Goal: Task Accomplishment & Management: Complete application form

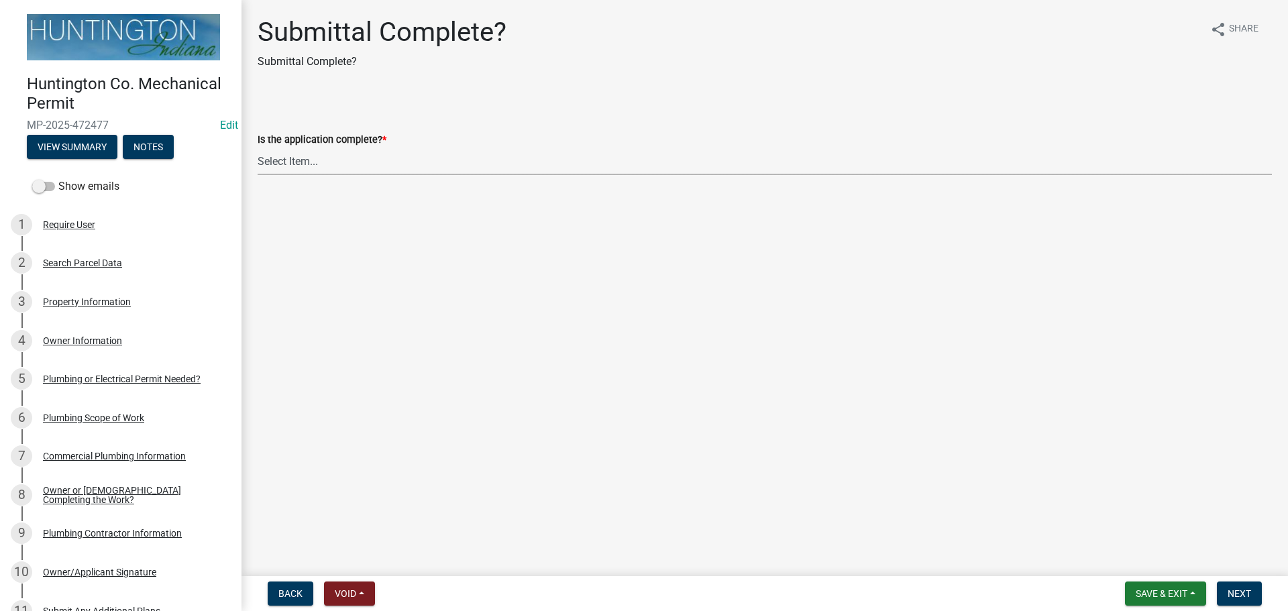
click at [264, 154] on select "Select Item... Yes No" at bounding box center [765, 162] width 1015 height 28
click at [258, 148] on select "Select Item... Yes No" at bounding box center [765, 162] width 1015 height 28
select select "1782a9c7-7323-4da6-ac5b-f89a69a3d723"
click at [1252, 589] on button "Next" at bounding box center [1239, 594] width 45 height 24
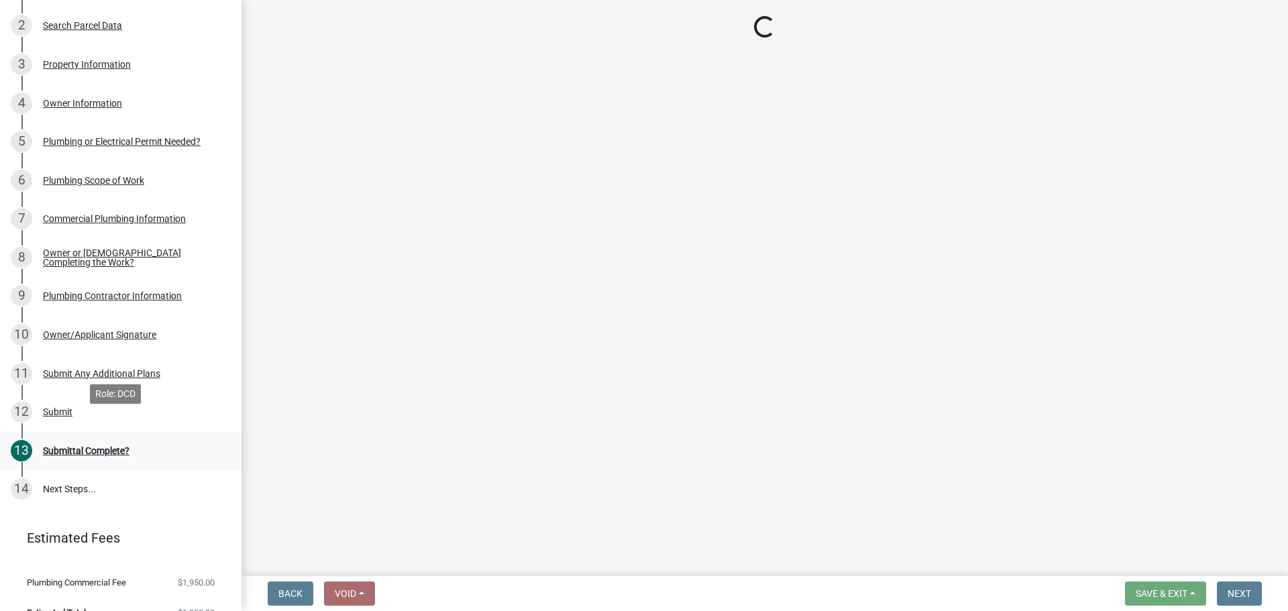
scroll to position [258, 0]
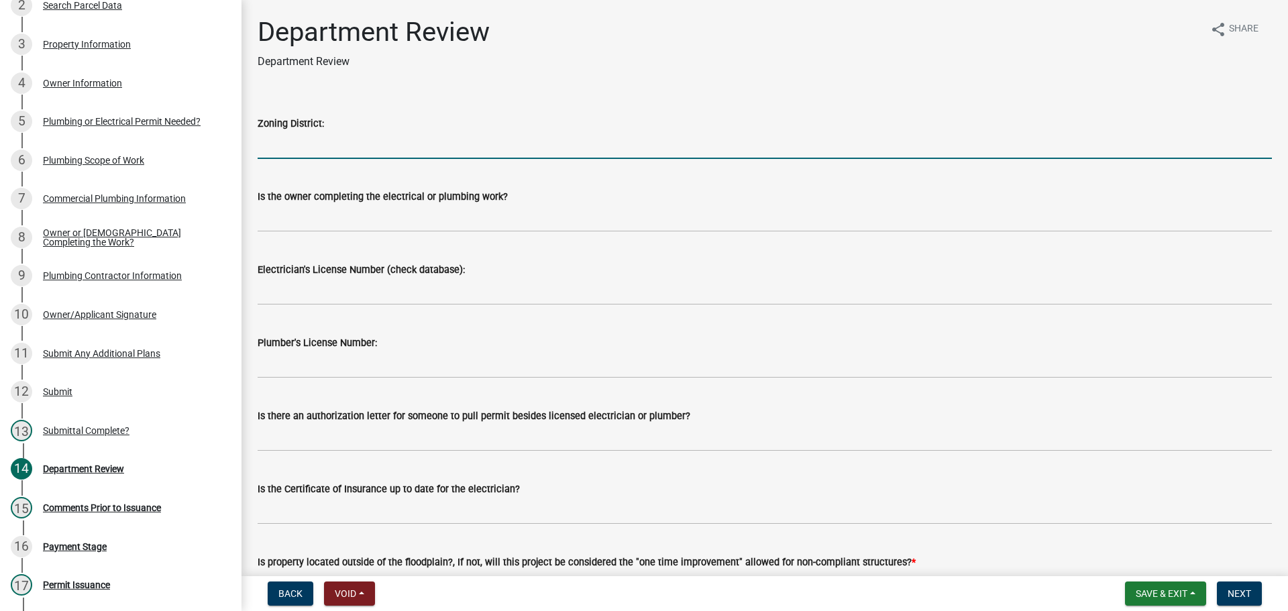
click at [325, 148] on input "Zoning District:" at bounding box center [765, 146] width 1015 height 28
type input "M-1"
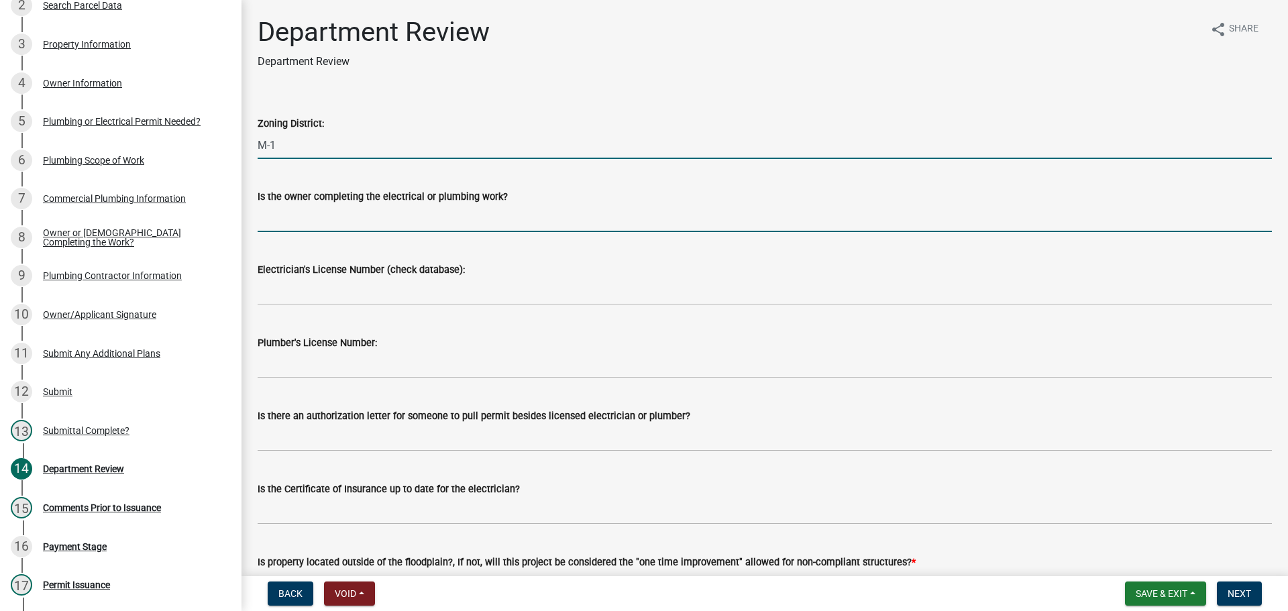
click at [308, 226] on input "Is the owner completing the electrical or plumbing work?" at bounding box center [765, 219] width 1015 height 28
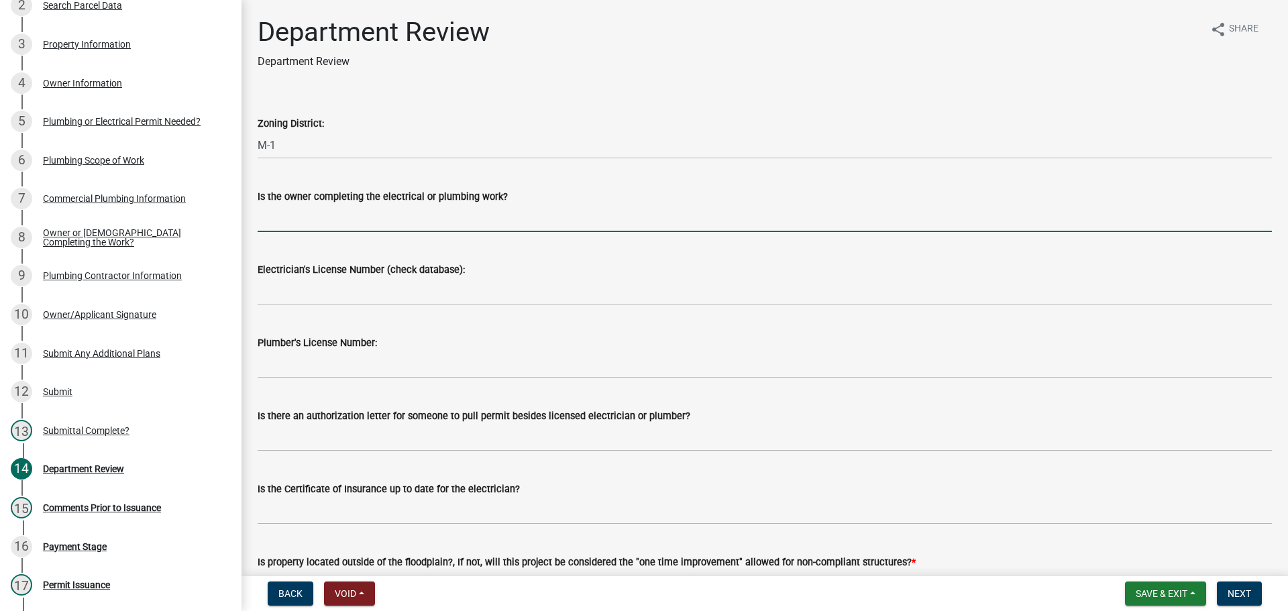
type input "no"
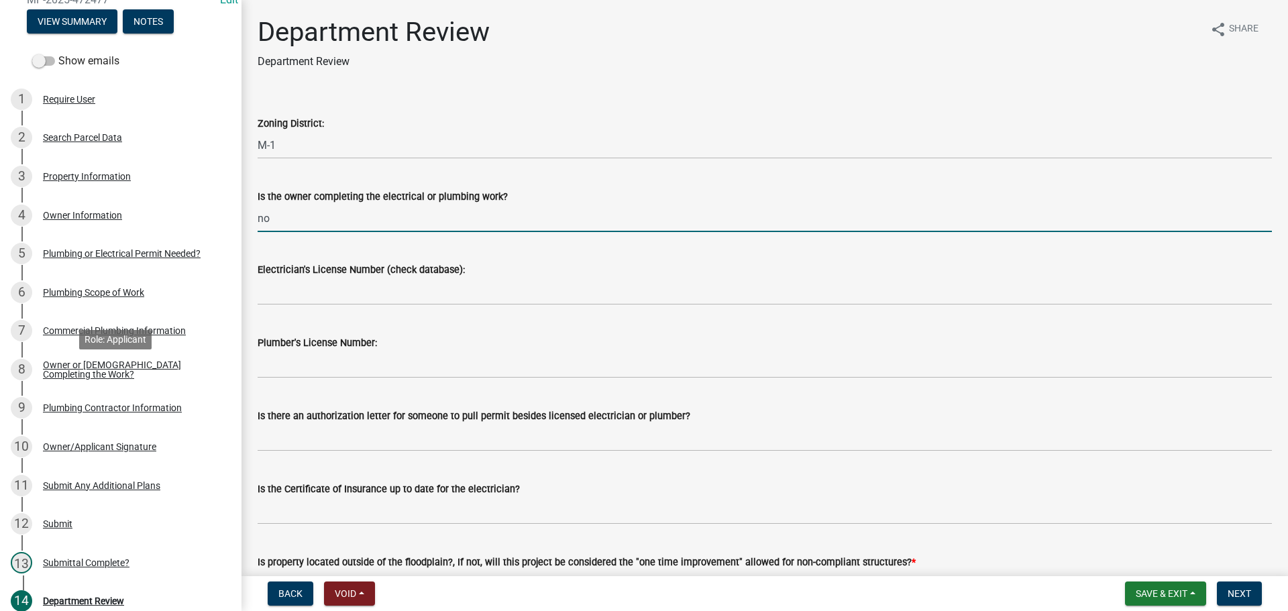
scroll to position [0, 0]
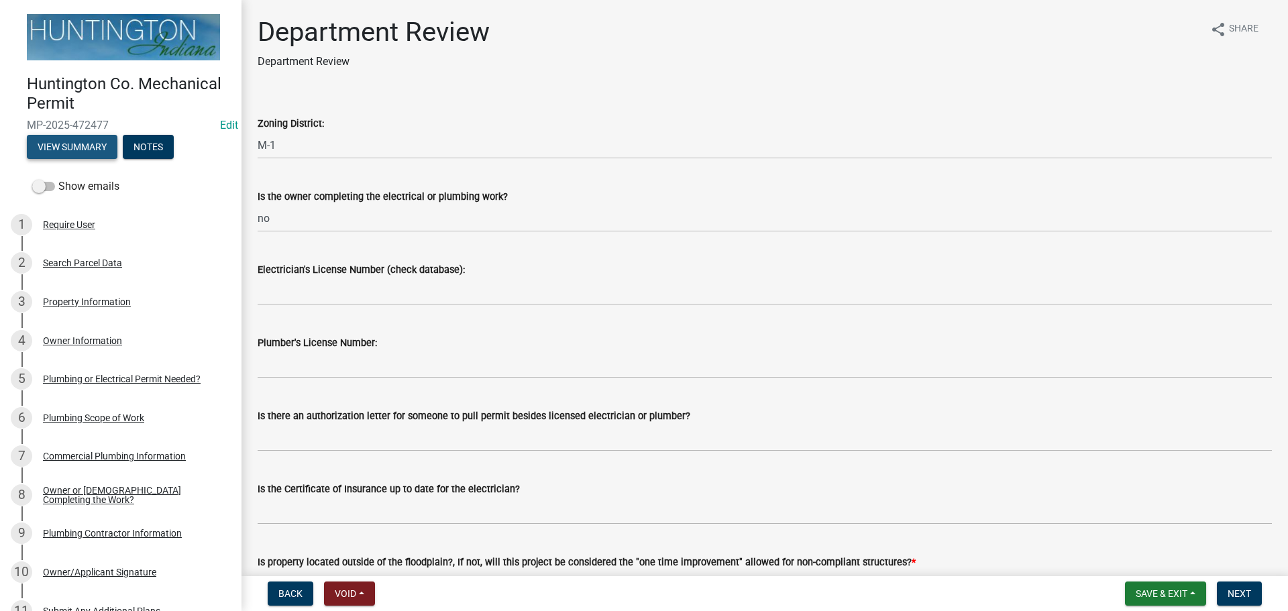
click at [53, 149] on button "View Summary" at bounding box center [72, 147] width 91 height 24
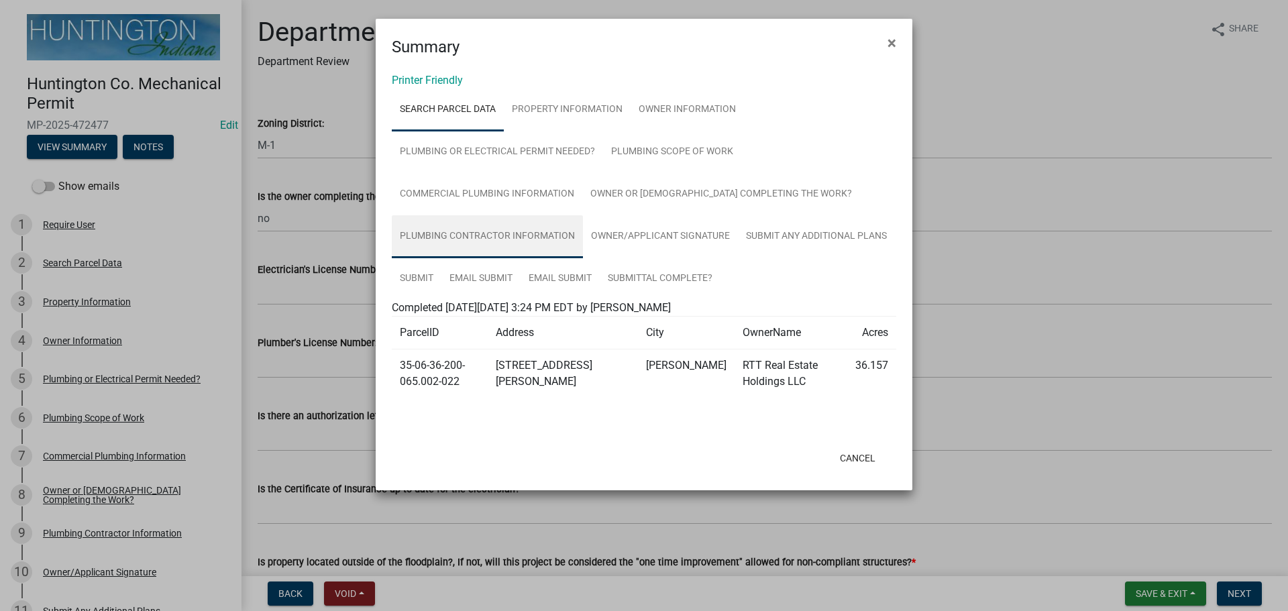
click at [467, 227] on link "Plumbing Contractor Information" at bounding box center [487, 236] width 191 height 43
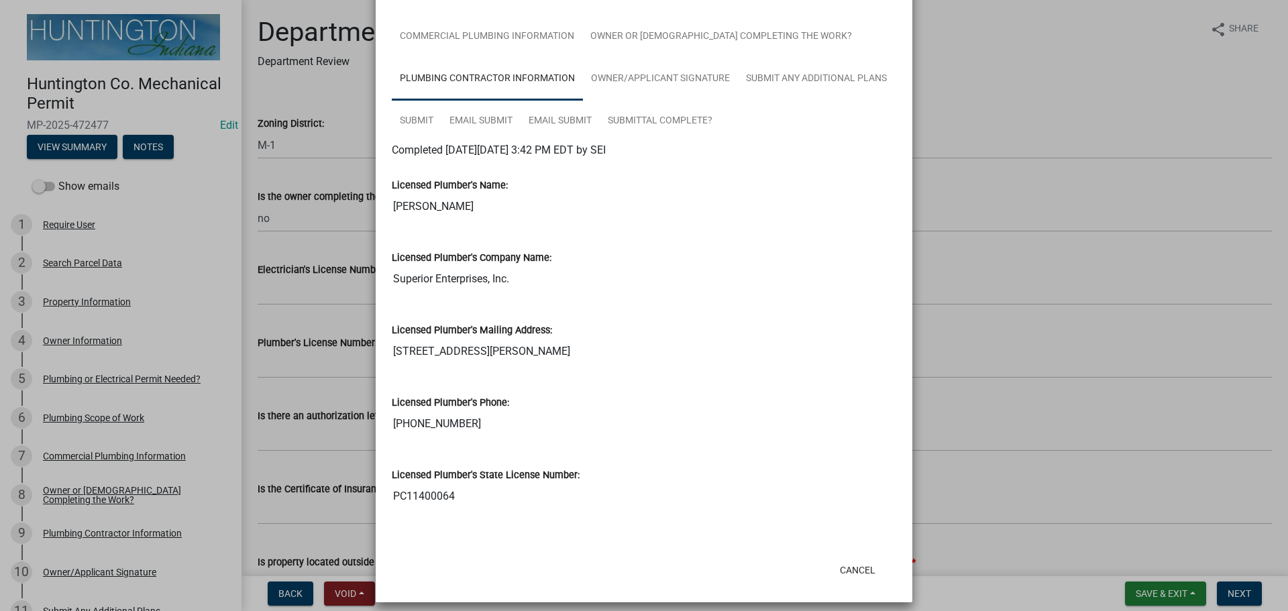
scroll to position [168, 0]
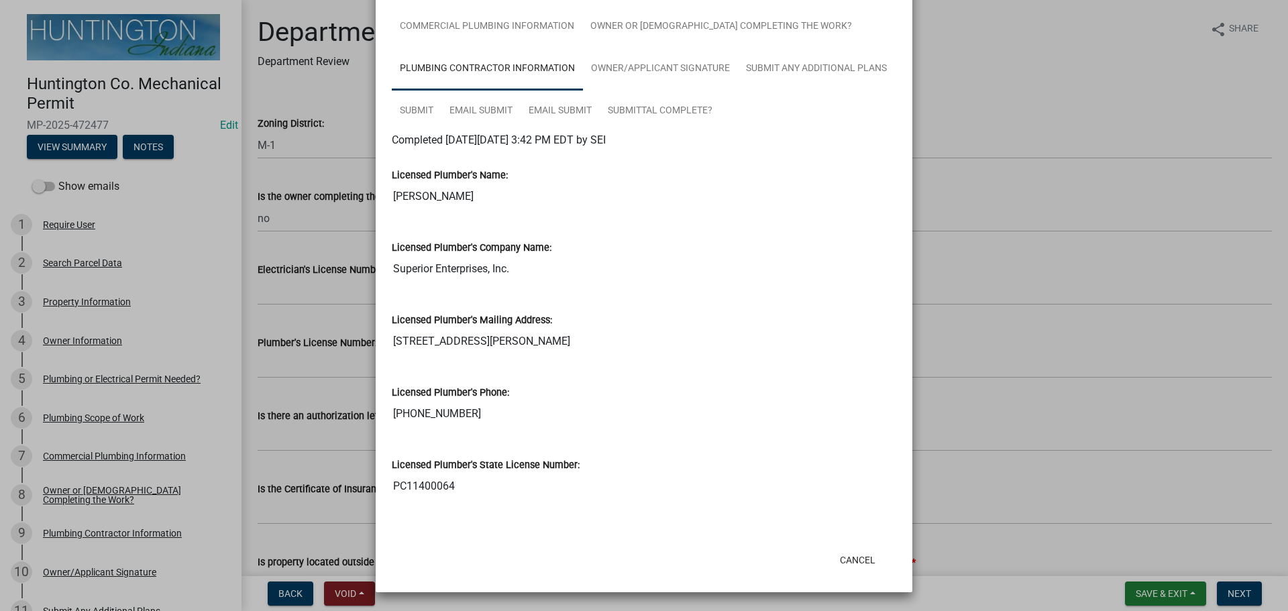
drag, startPoint x: 451, startPoint y: 487, endPoint x: 385, endPoint y: 489, distance: 66.5
click at [385, 489] on div "Licensed Plumber's State License Number: PC11400064" at bounding box center [644, 474] width 525 height 72
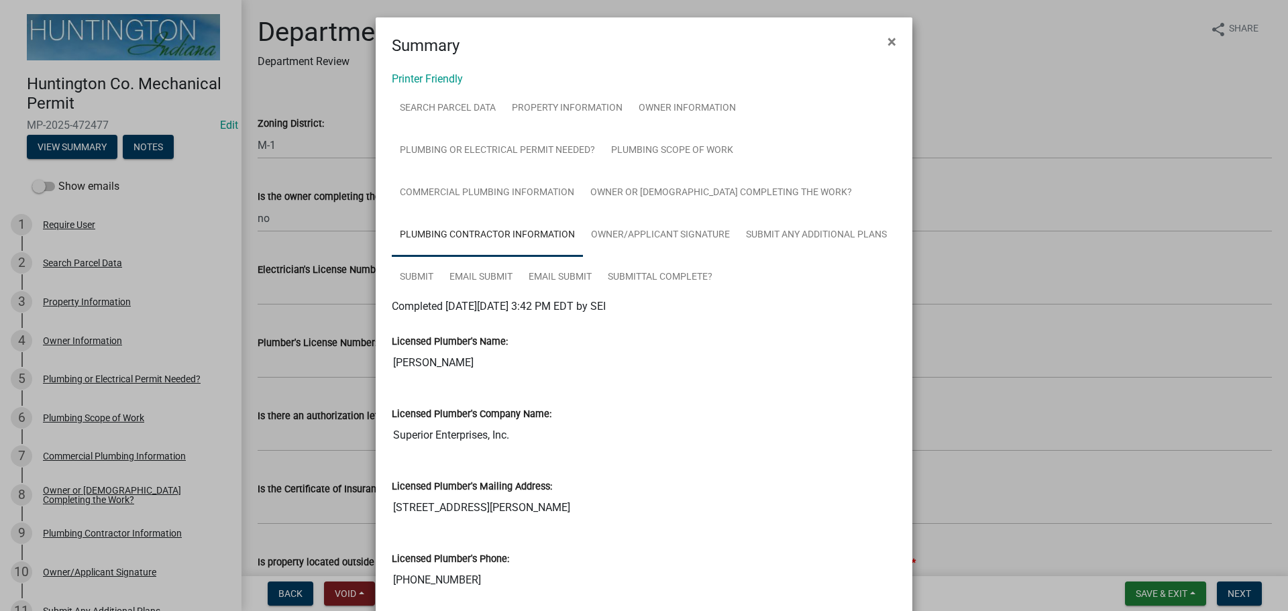
scroll to position [0, 0]
click at [888, 44] on span "×" at bounding box center [892, 43] width 9 height 19
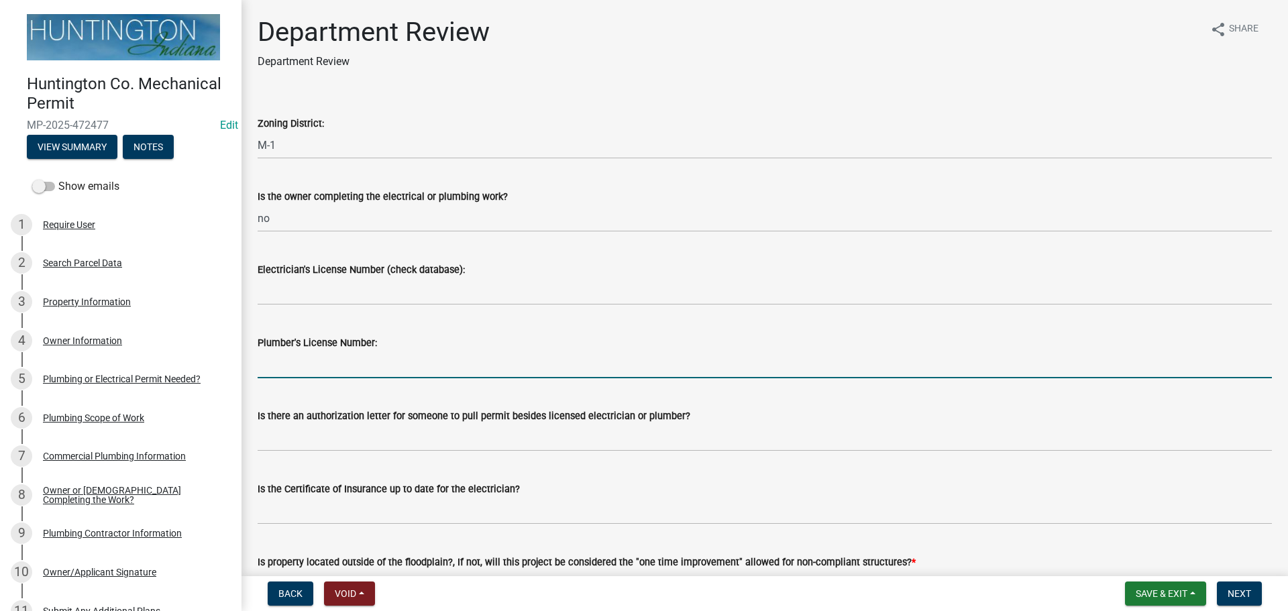
click at [283, 373] on input "Plumber's License Number:" at bounding box center [765, 365] width 1015 height 28
paste input "PC11400064"
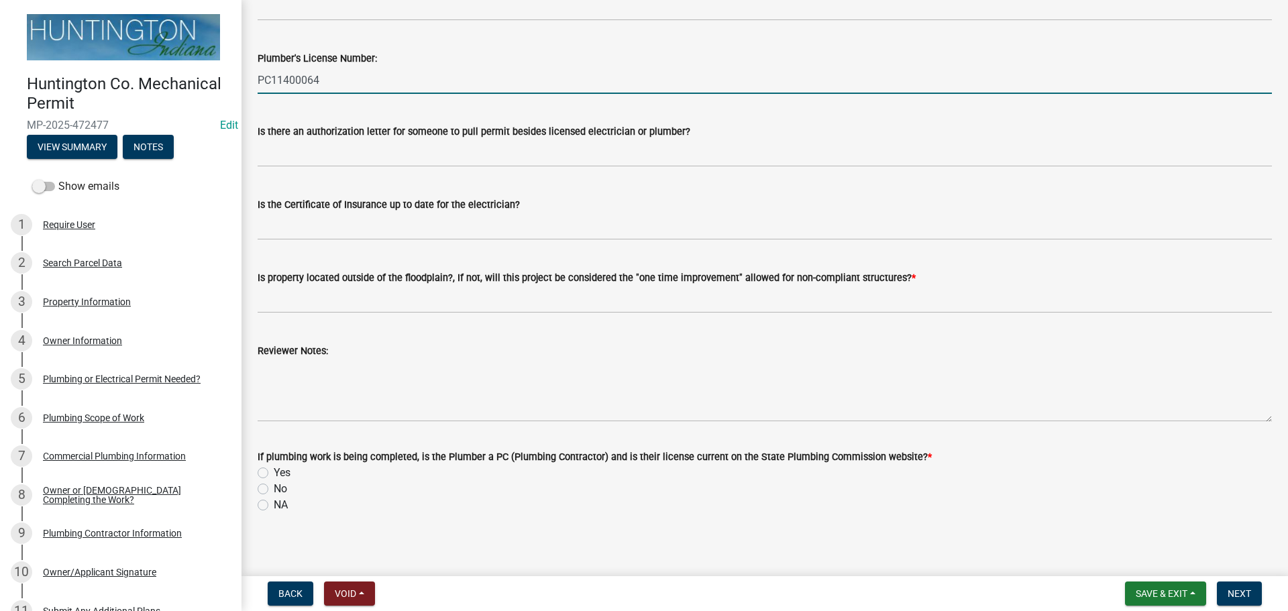
scroll to position [291, 0]
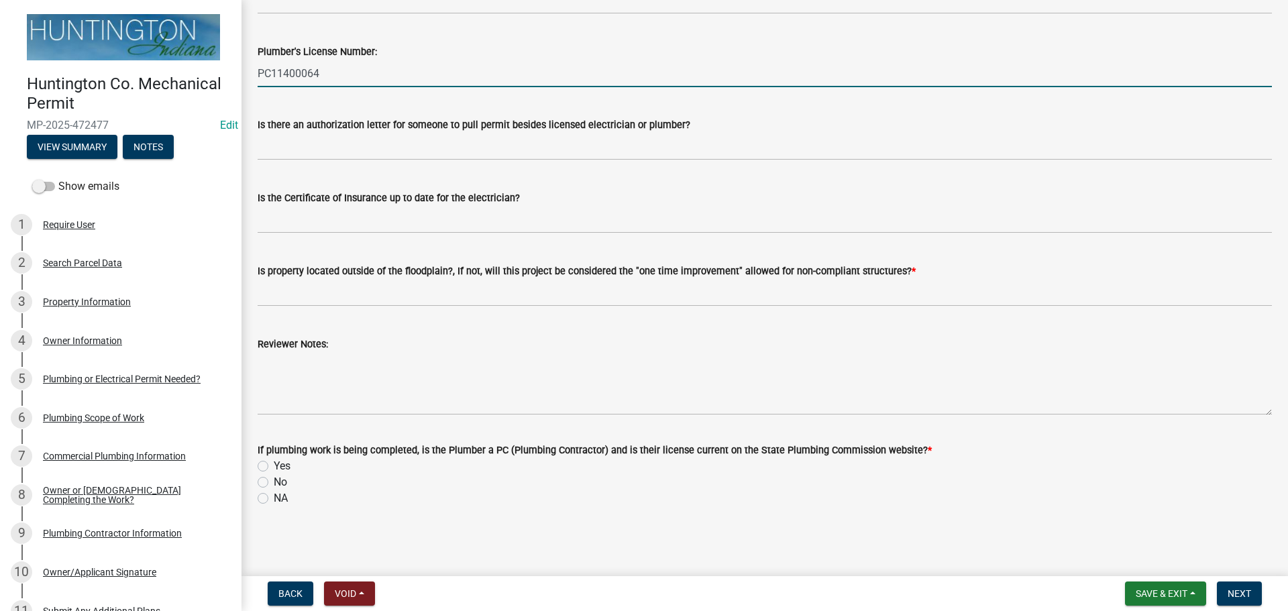
type input "PC11400064"
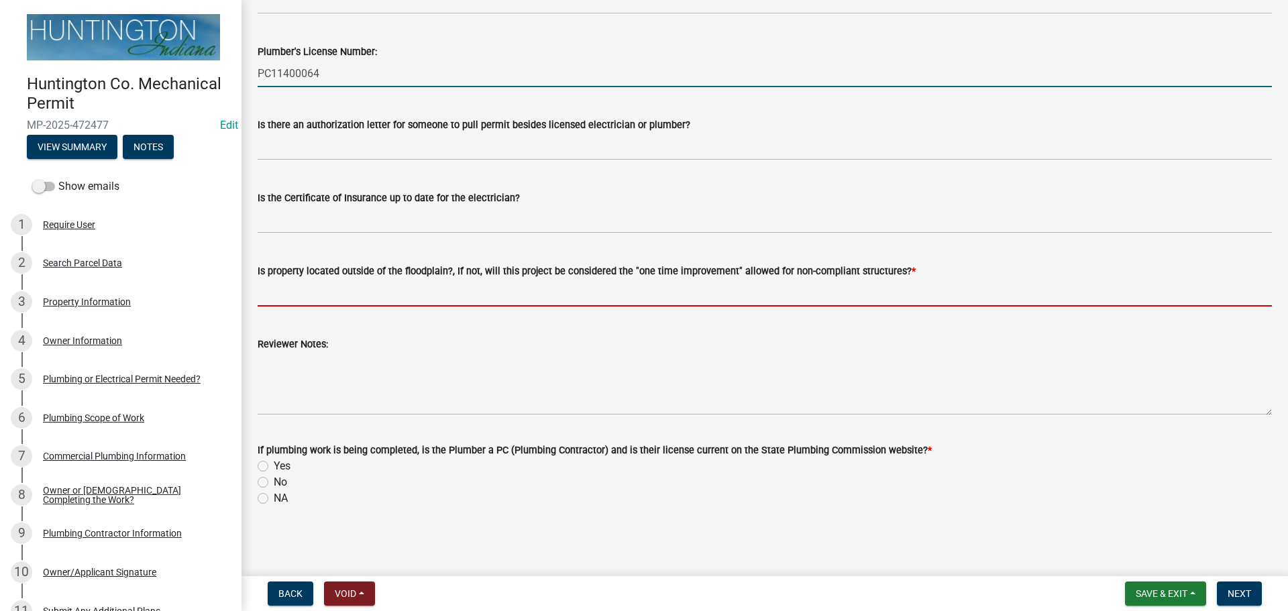
click at [286, 293] on input "Is property located outside of the floodplain?, If not, will this project be co…" at bounding box center [765, 293] width 1015 height 28
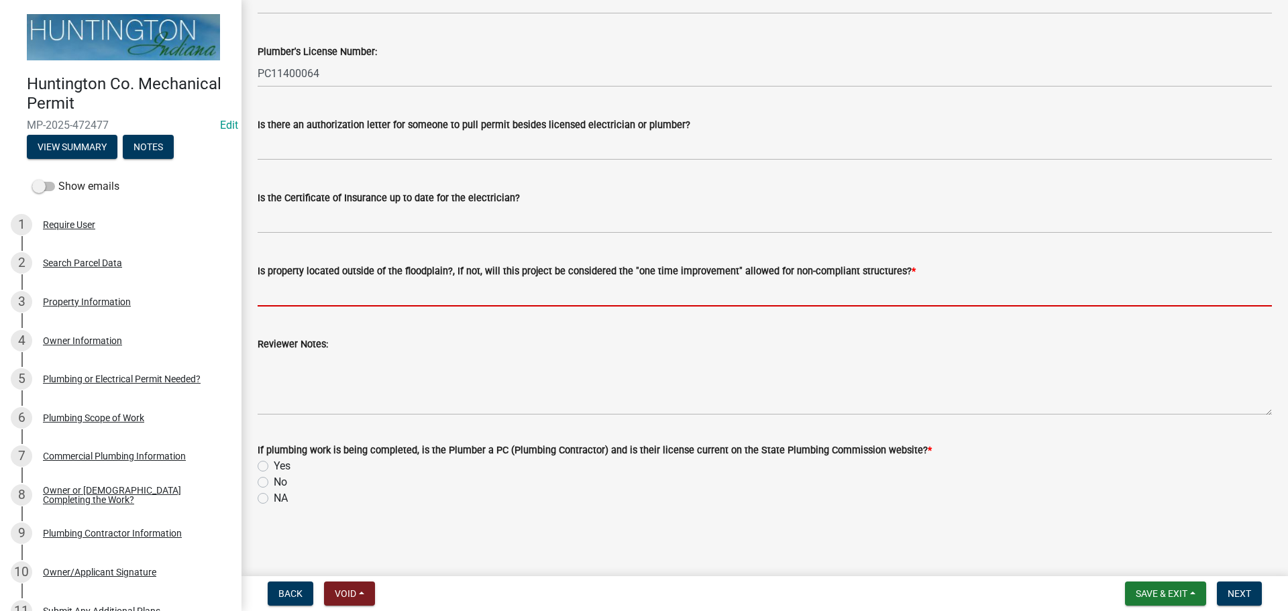
type input "yes"
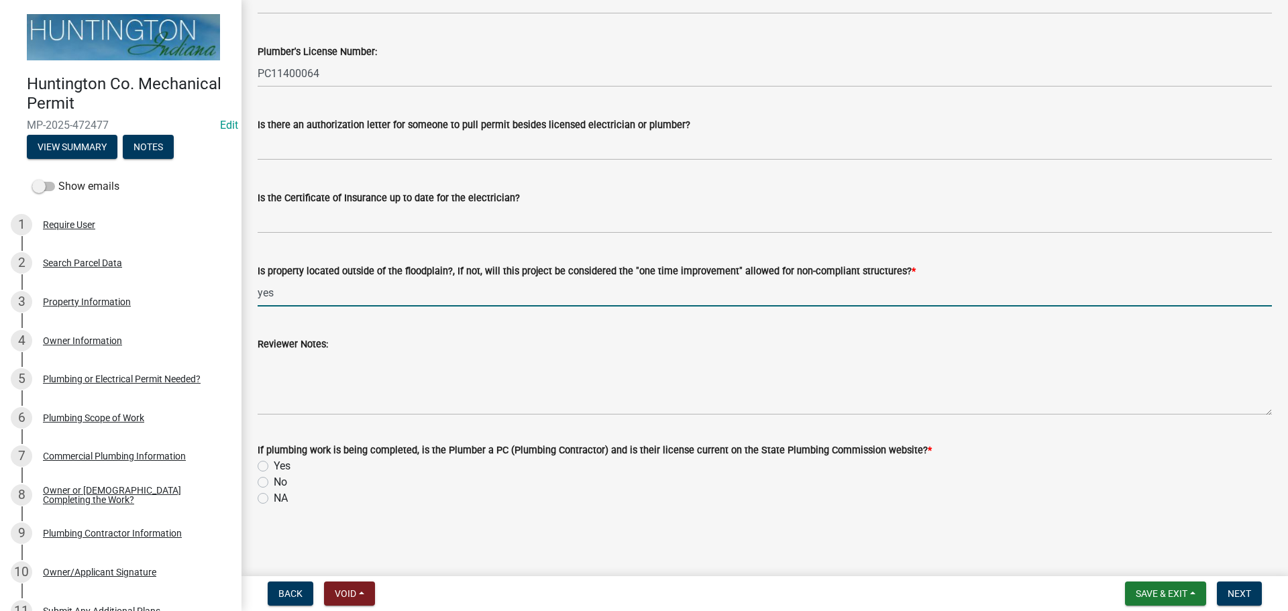
click at [274, 466] on label "Yes" at bounding box center [282, 466] width 17 height 16
click at [274, 466] on input "Yes" at bounding box center [278, 462] width 9 height 9
radio input "true"
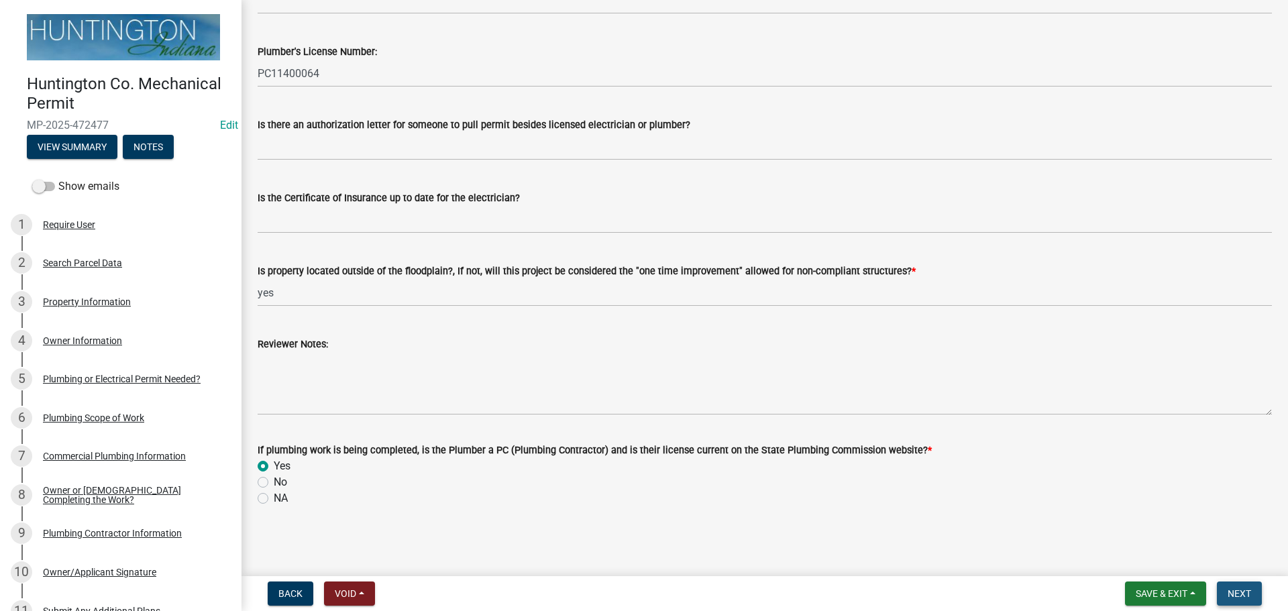
click at [1239, 597] on span "Next" at bounding box center [1239, 594] width 23 height 11
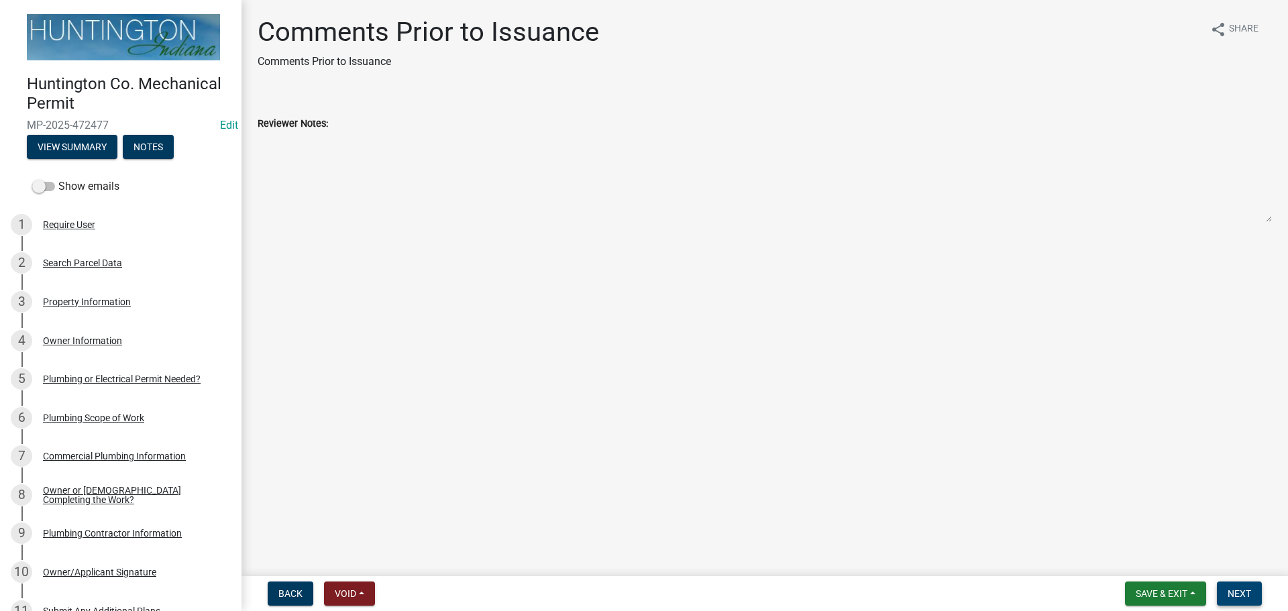
click at [1239, 597] on span "Next" at bounding box center [1239, 594] width 23 height 11
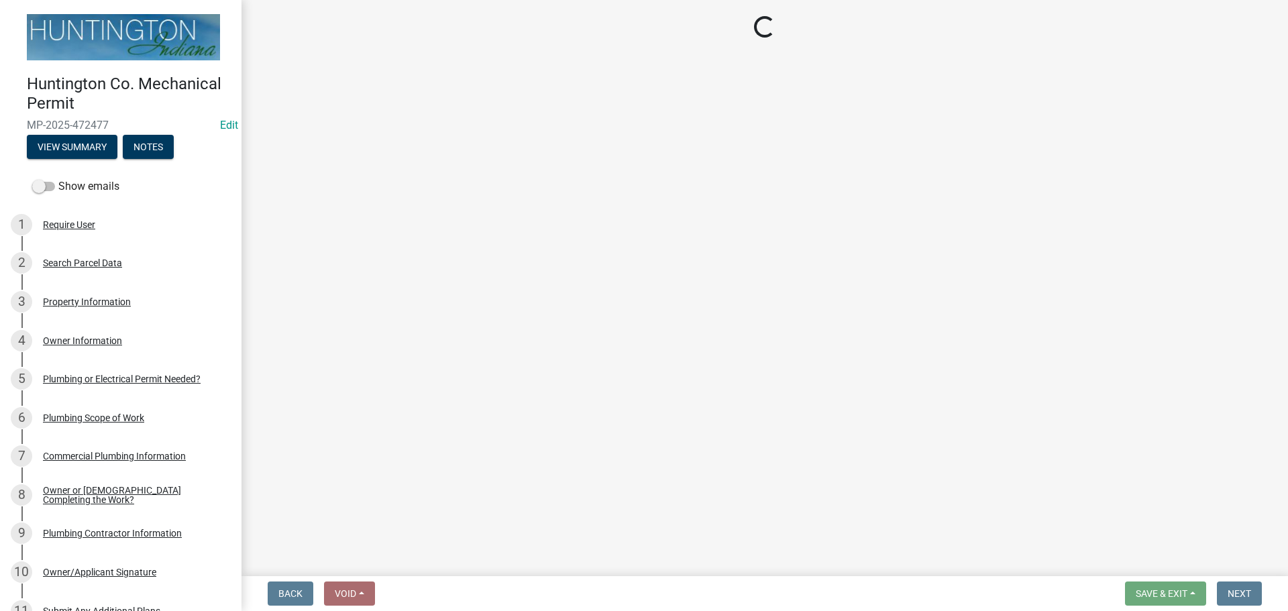
select select "3: 3"
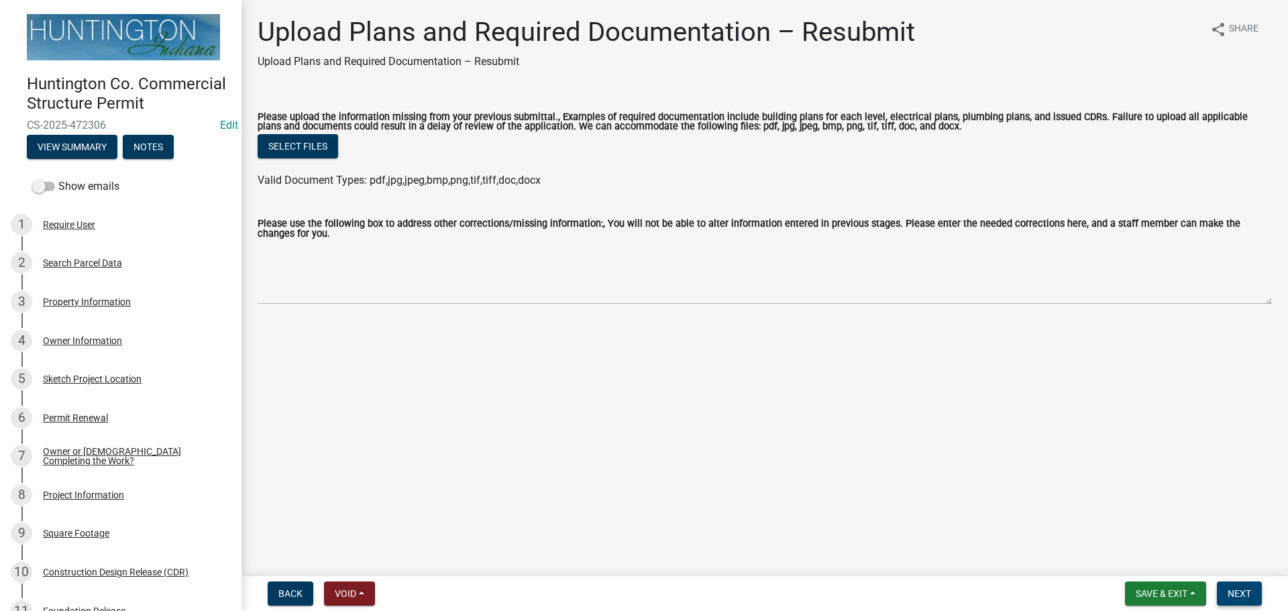
click at [1231, 589] on span "Next" at bounding box center [1239, 594] width 23 height 11
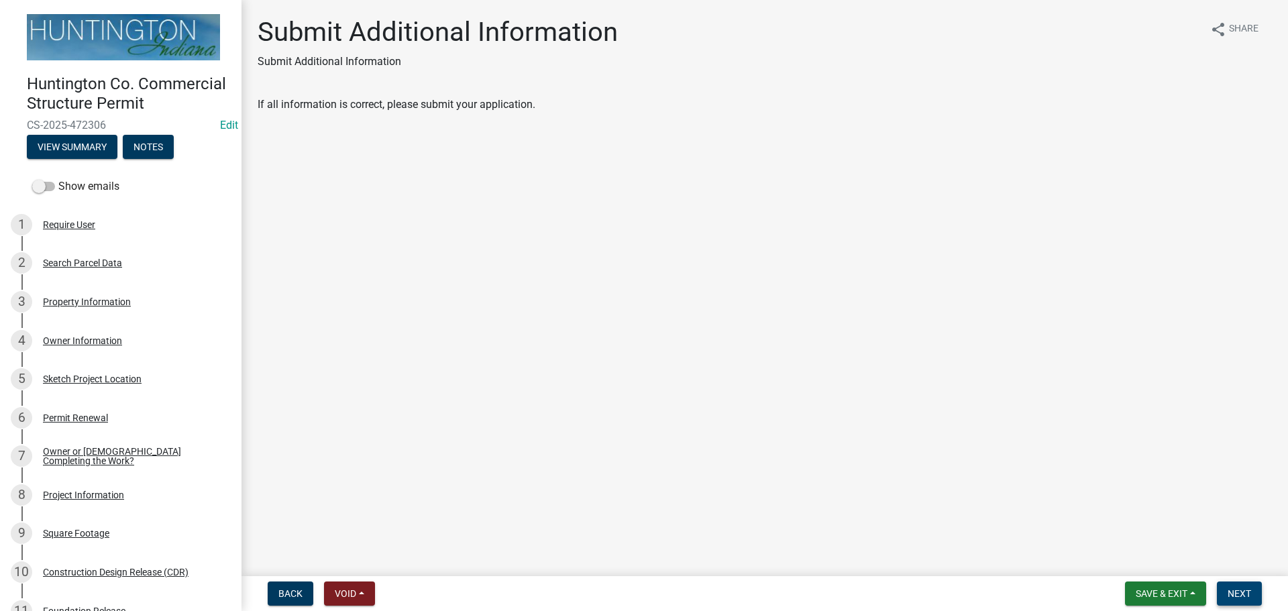
drag, startPoint x: 1252, startPoint y: 595, endPoint x: 929, endPoint y: 598, distance: 322.8
click at [1252, 595] on button "Next" at bounding box center [1239, 594] width 45 height 24
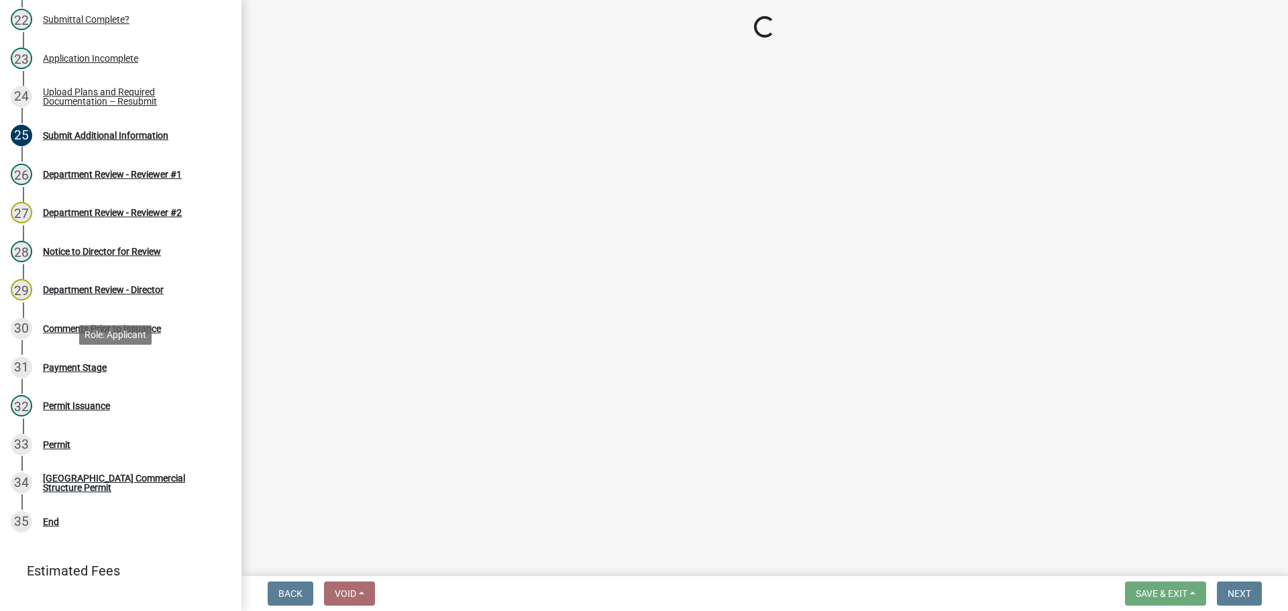
scroll to position [1106, 0]
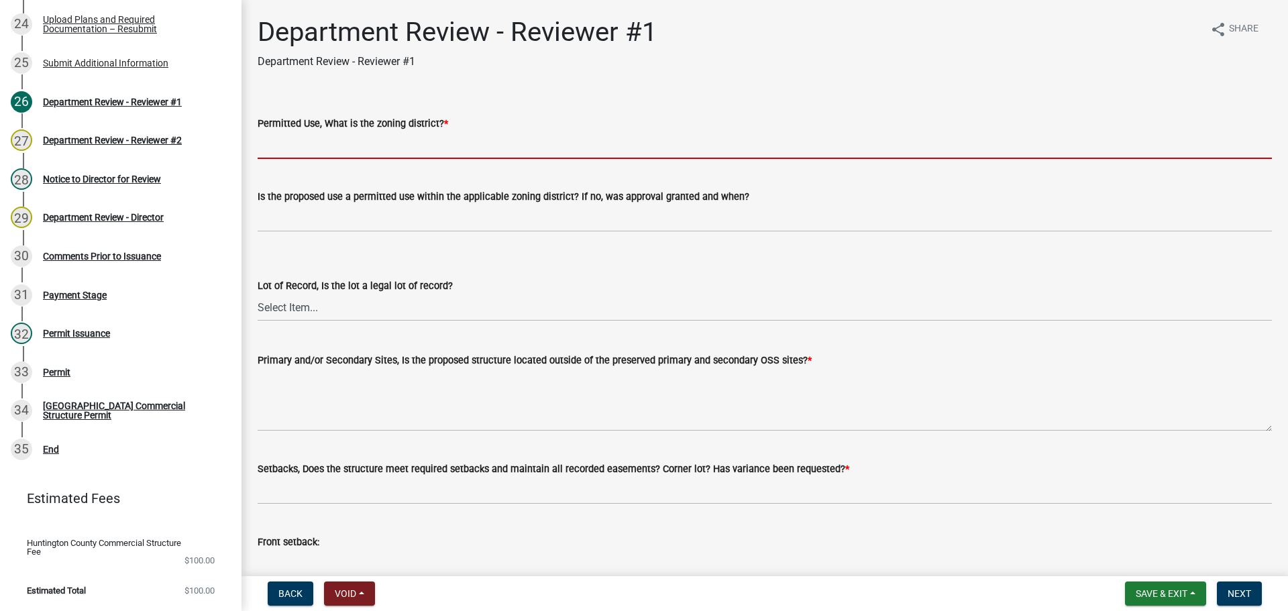
click at [307, 136] on input "Permitted Use, What is the zoning district? *" at bounding box center [765, 146] width 1015 height 28
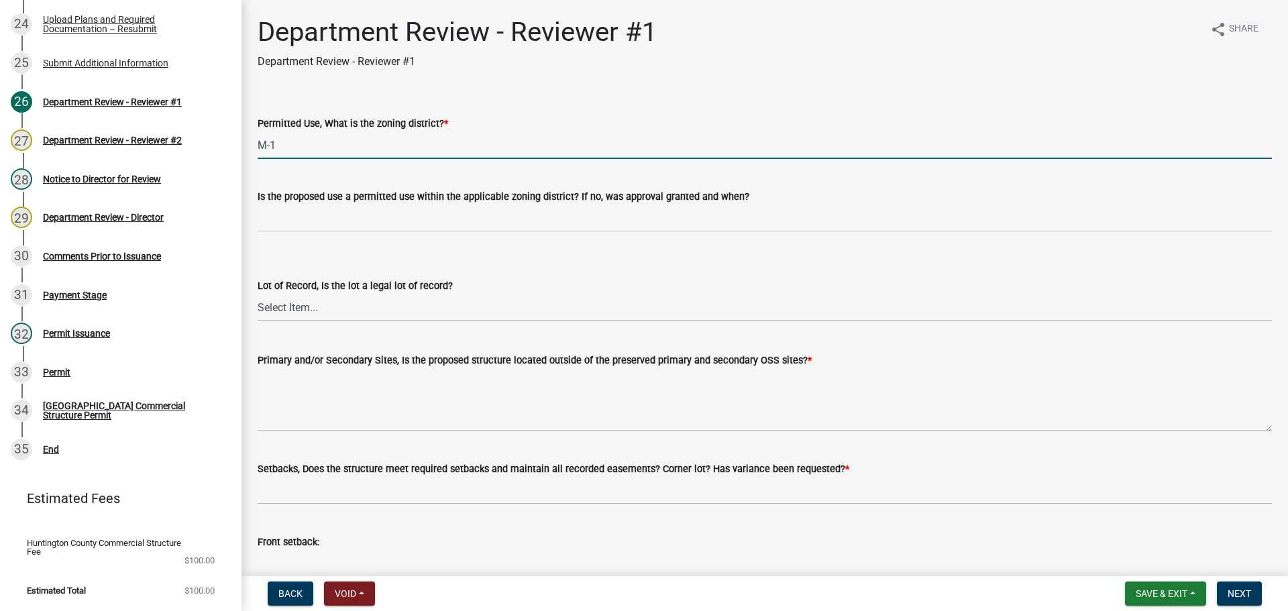
type input "M-1"
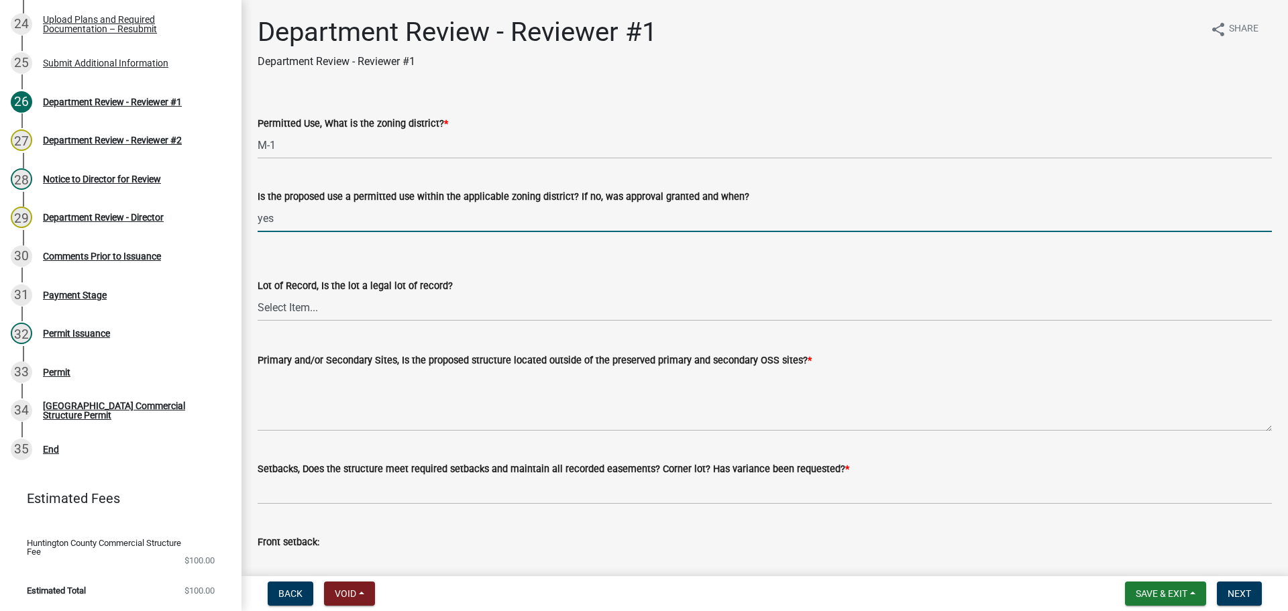
type input "yes"
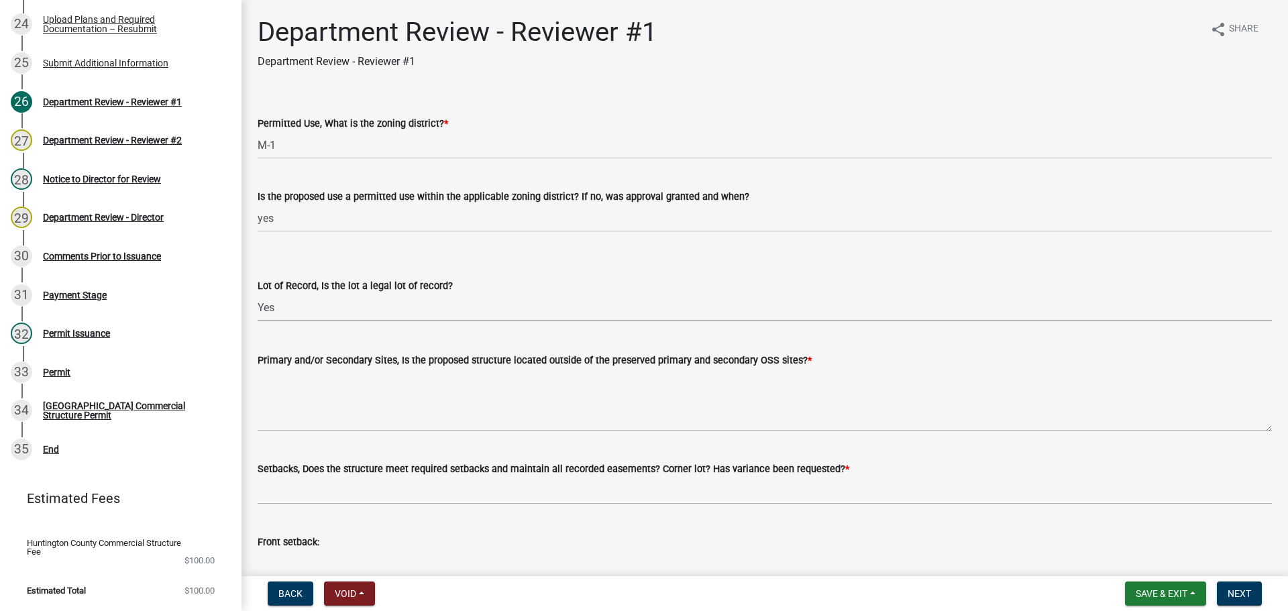
select select "62d539d5-4e56-4496-a632-af4f4af98ed8"
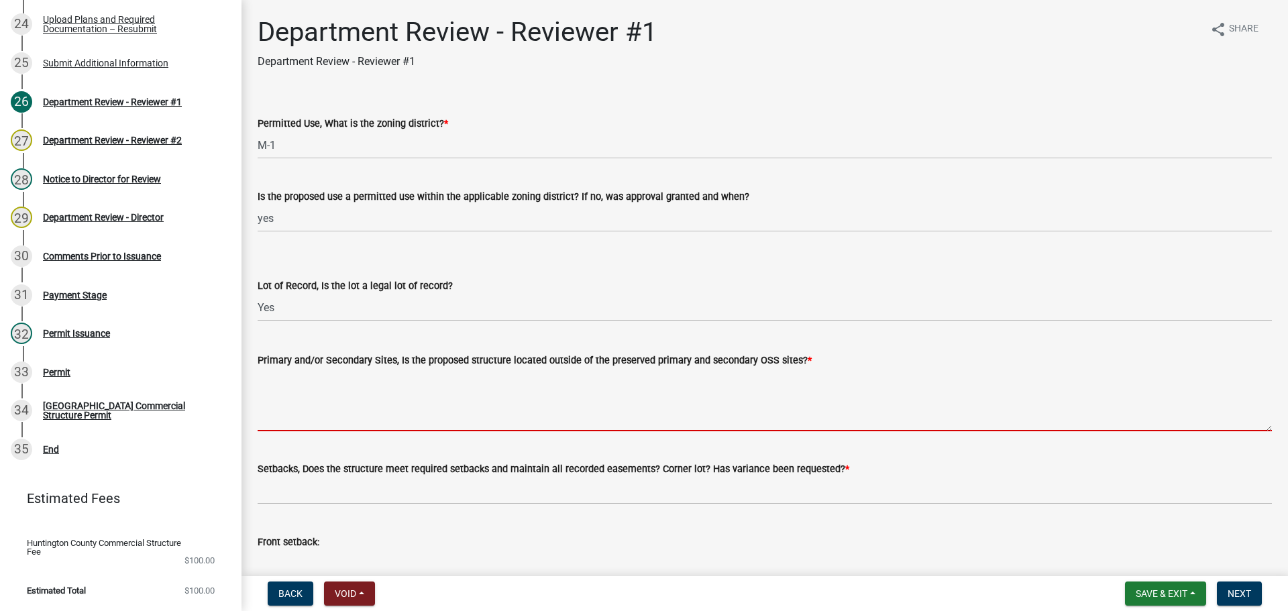
type textarea "y"
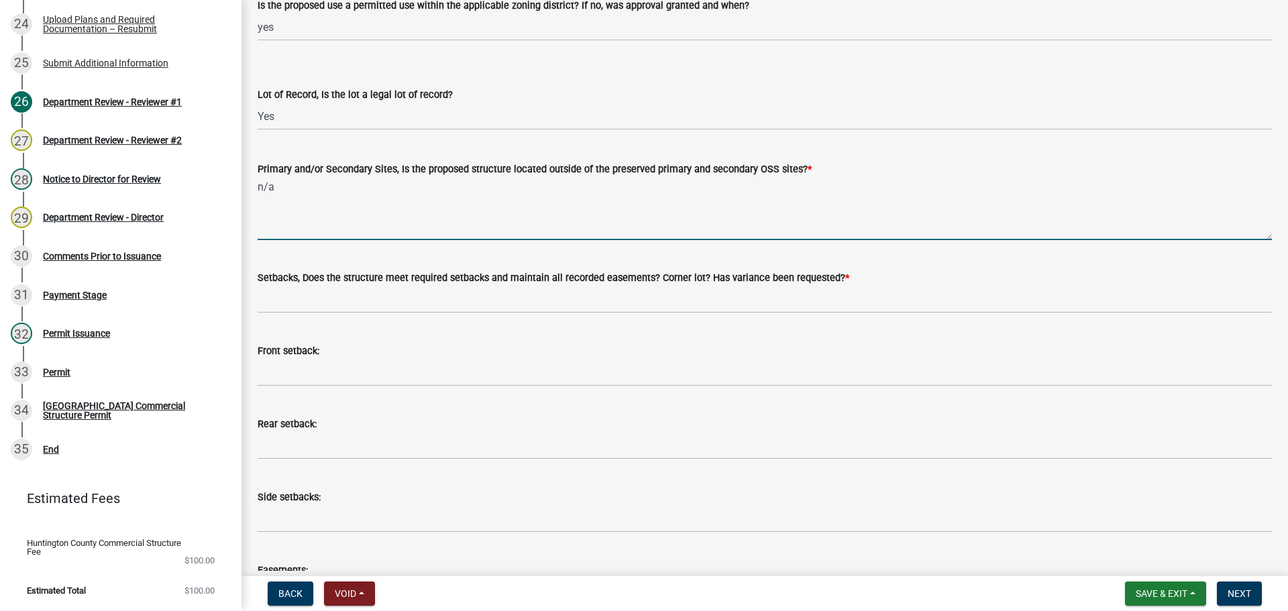
scroll to position [201, 0]
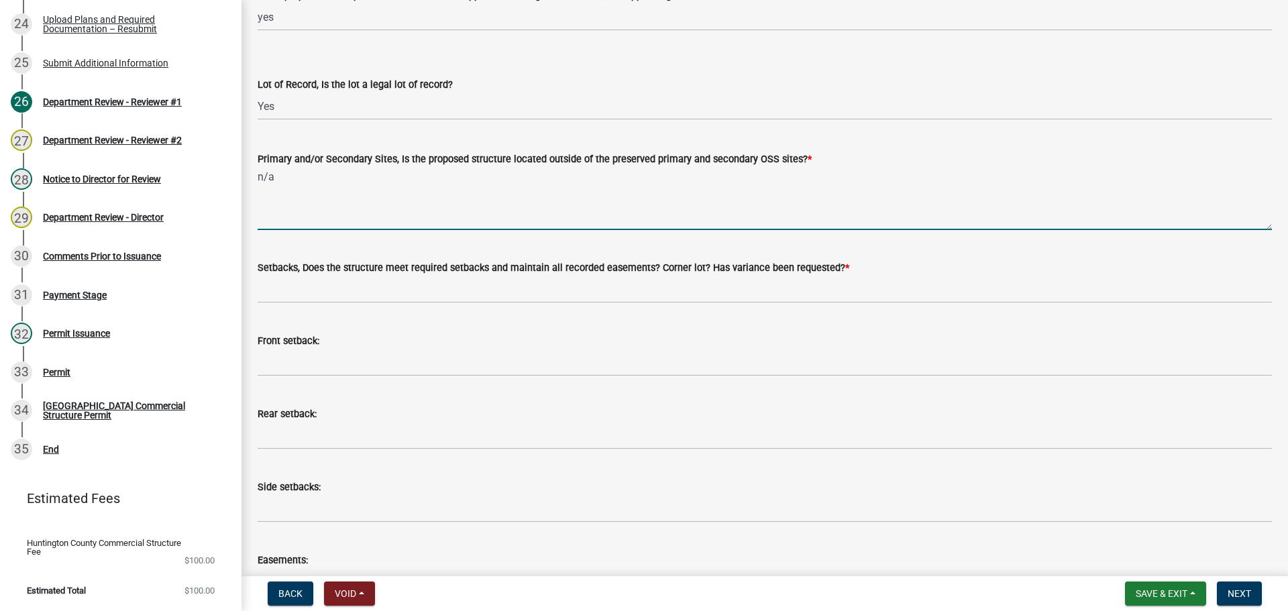
type textarea "n/a"
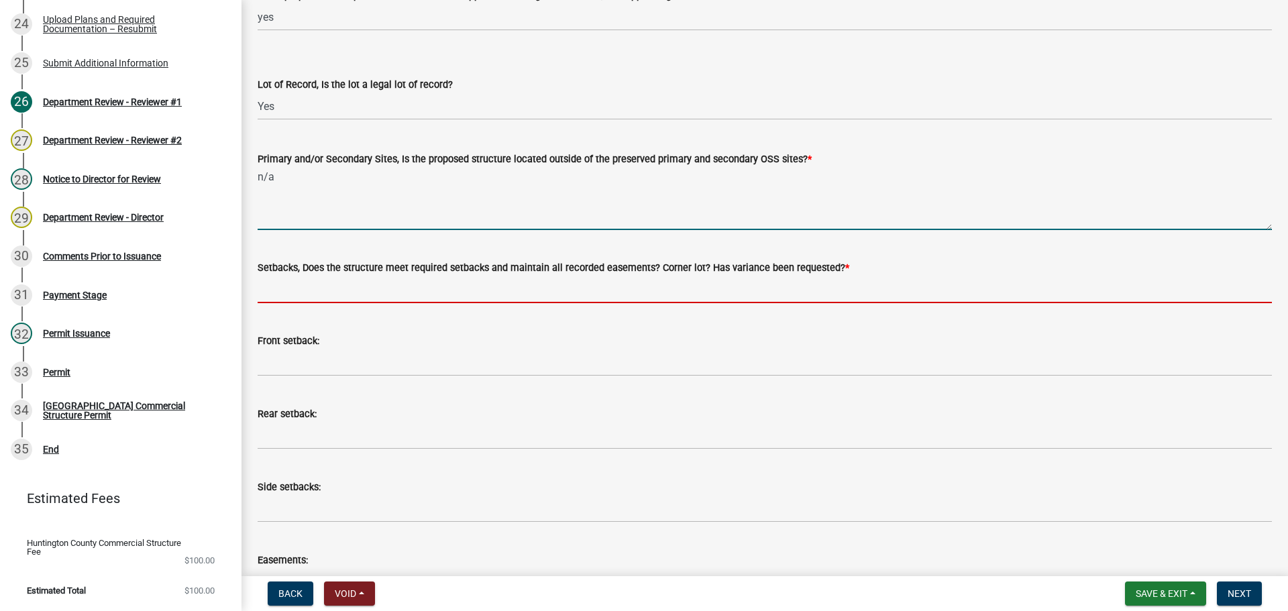
click at [345, 276] on input "Setbacks, Does the structure meet required setbacks and maintain all recorded e…" at bounding box center [765, 290] width 1015 height 28
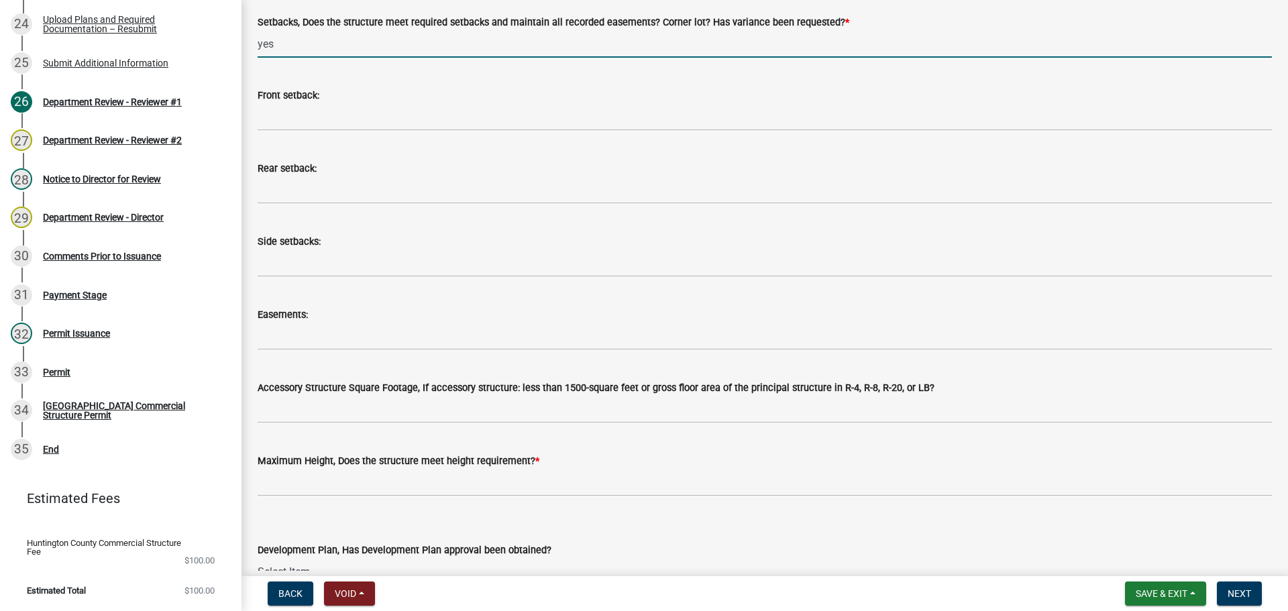
scroll to position [537, 0]
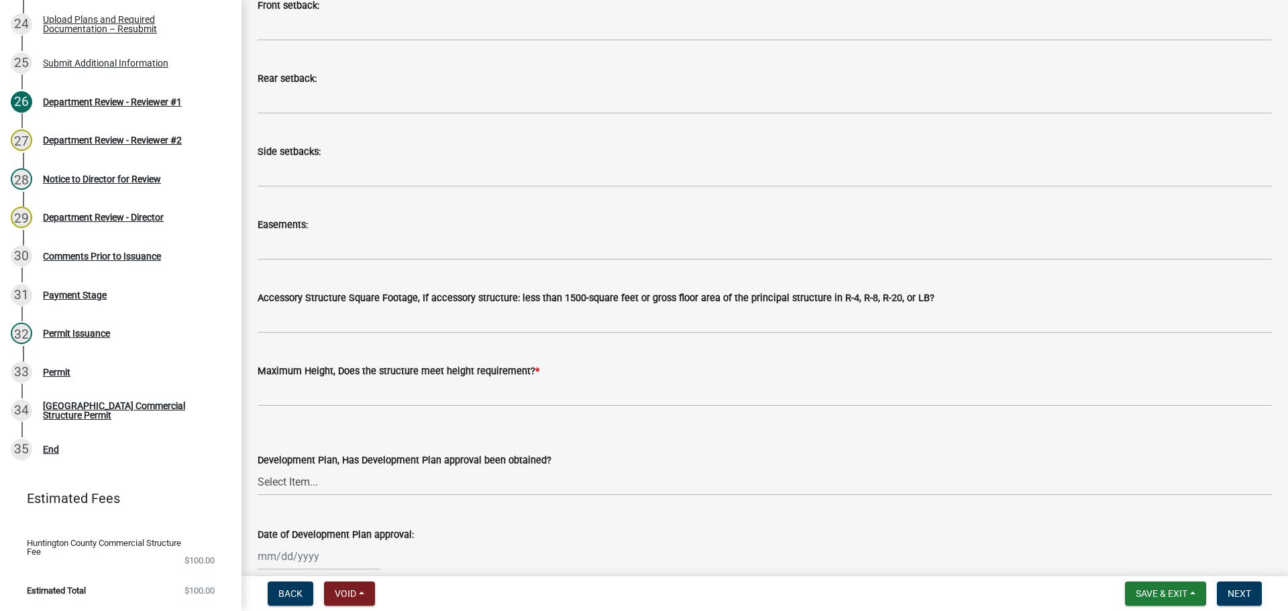
type input "yes"
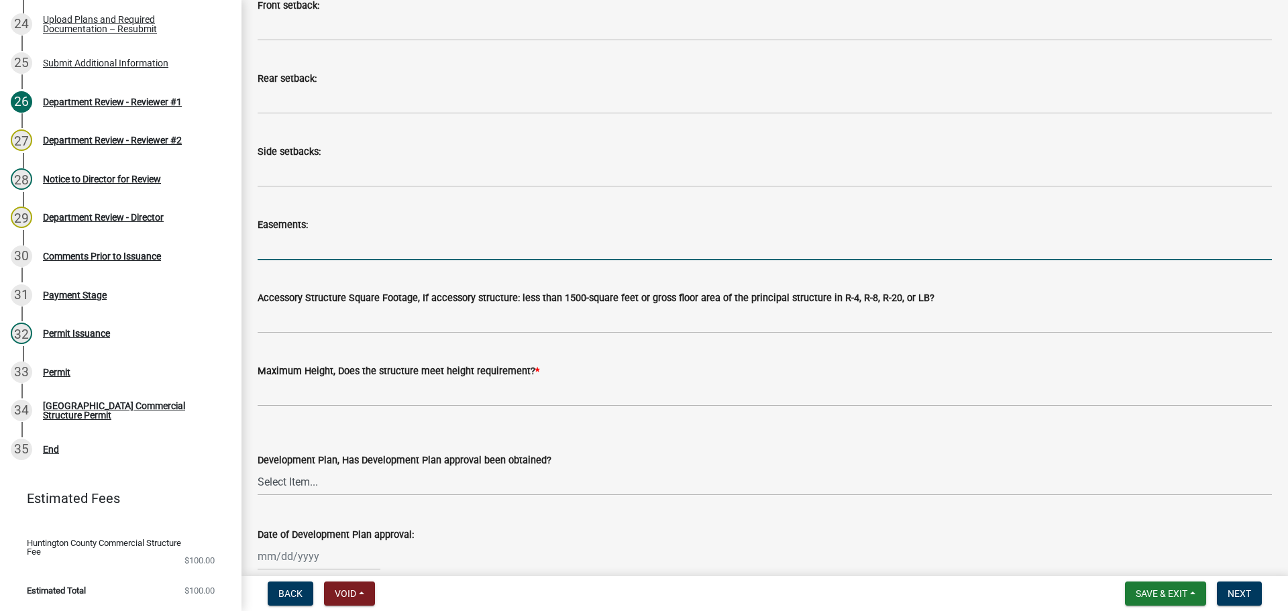
click at [336, 256] on input "Easements:" at bounding box center [765, 247] width 1015 height 28
type input "n/a"
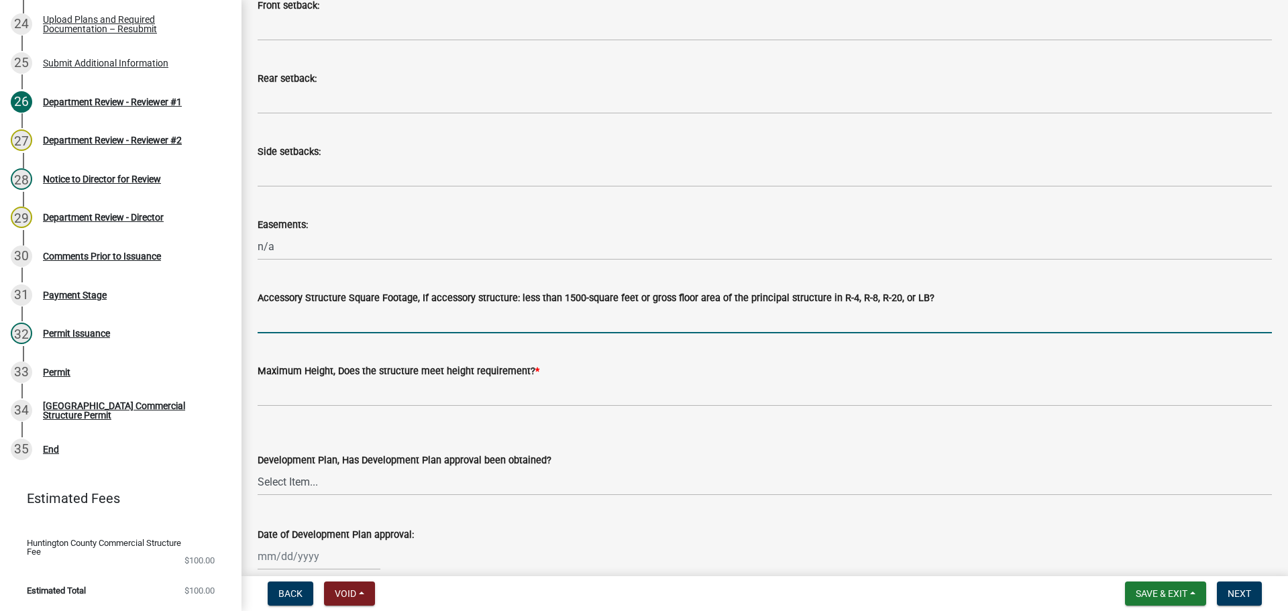
click at [334, 313] on input "Accessory Structure Square Footage, If accessory structure: less than 1500-squa…" at bounding box center [765, 320] width 1015 height 28
type input "n/a"
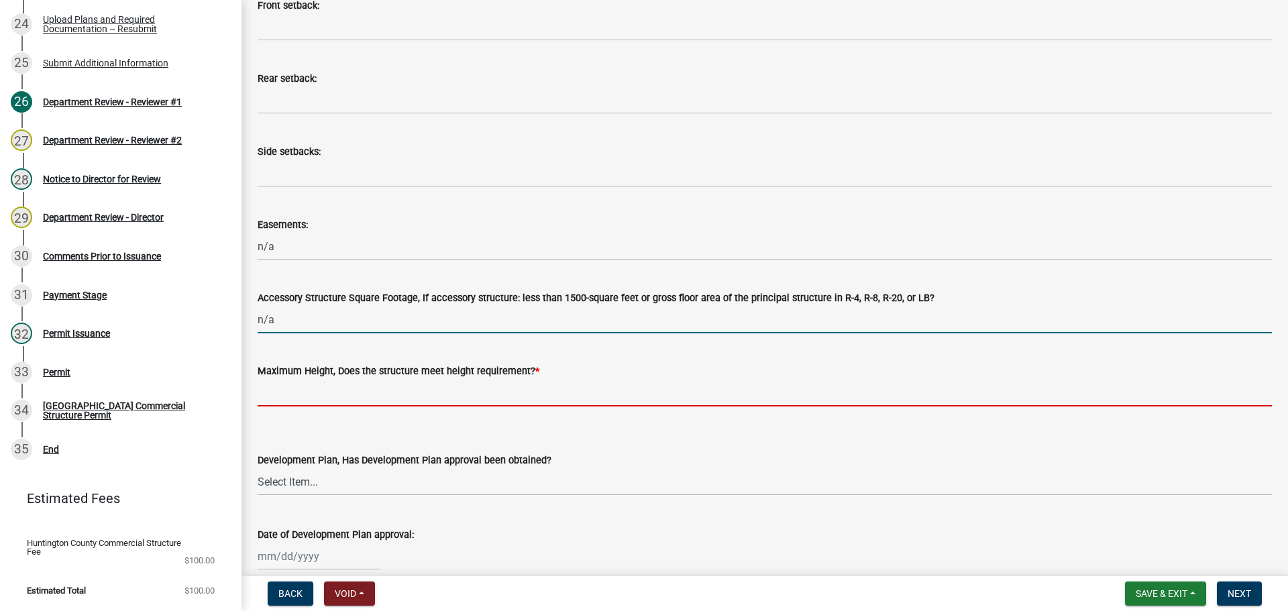
click at [334, 386] on input "Maximum Height, Does the structure meet height requirement? *" at bounding box center [765, 393] width 1015 height 28
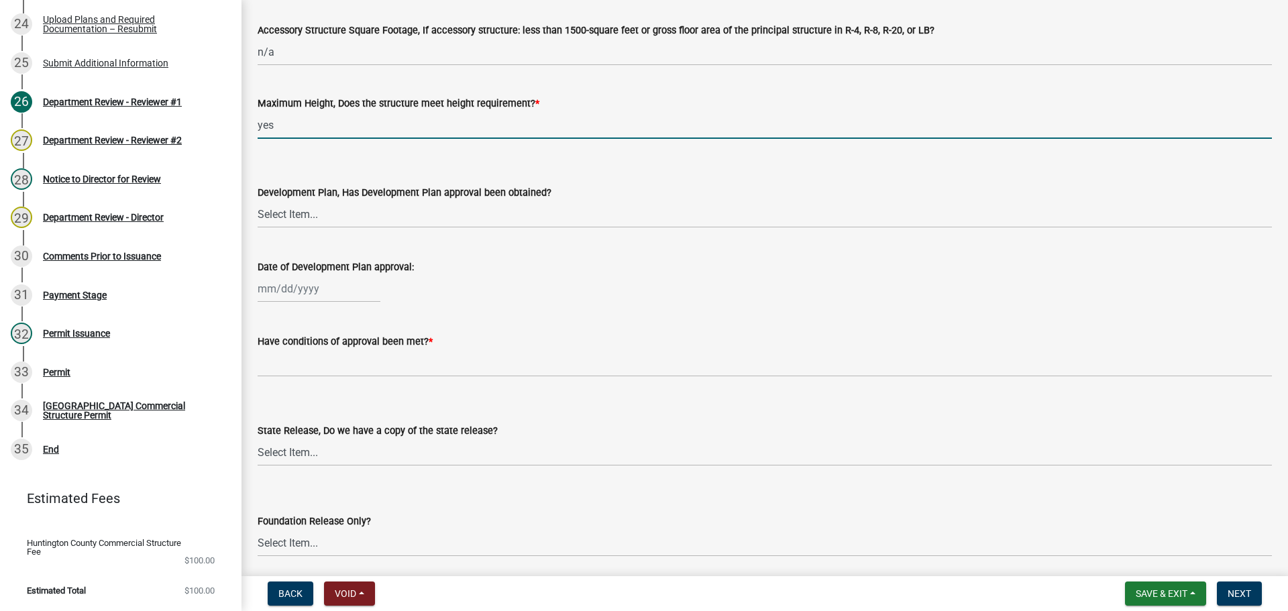
scroll to position [805, 0]
type input "yes"
click at [276, 212] on select "Select Item... Yes No N/A" at bounding box center [765, 214] width 1015 height 28
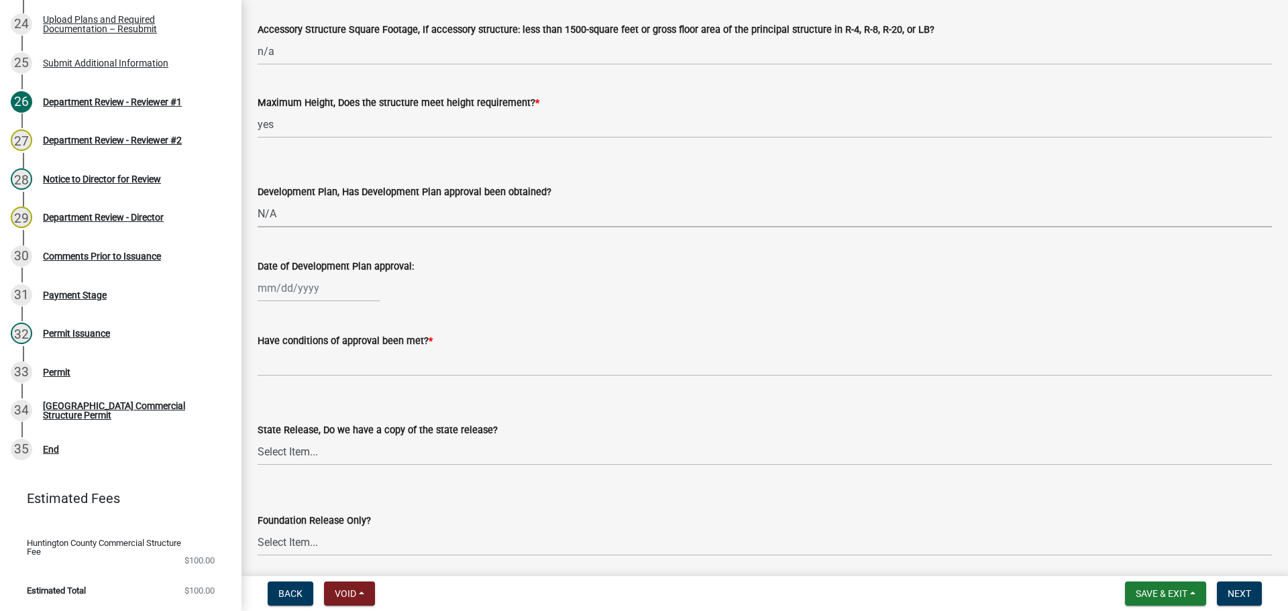
click at [258, 200] on select "Select Item... Yes No N/A" at bounding box center [765, 214] width 1015 height 28
select select "008fada3-7a9a-432d-8627-1781f42902db"
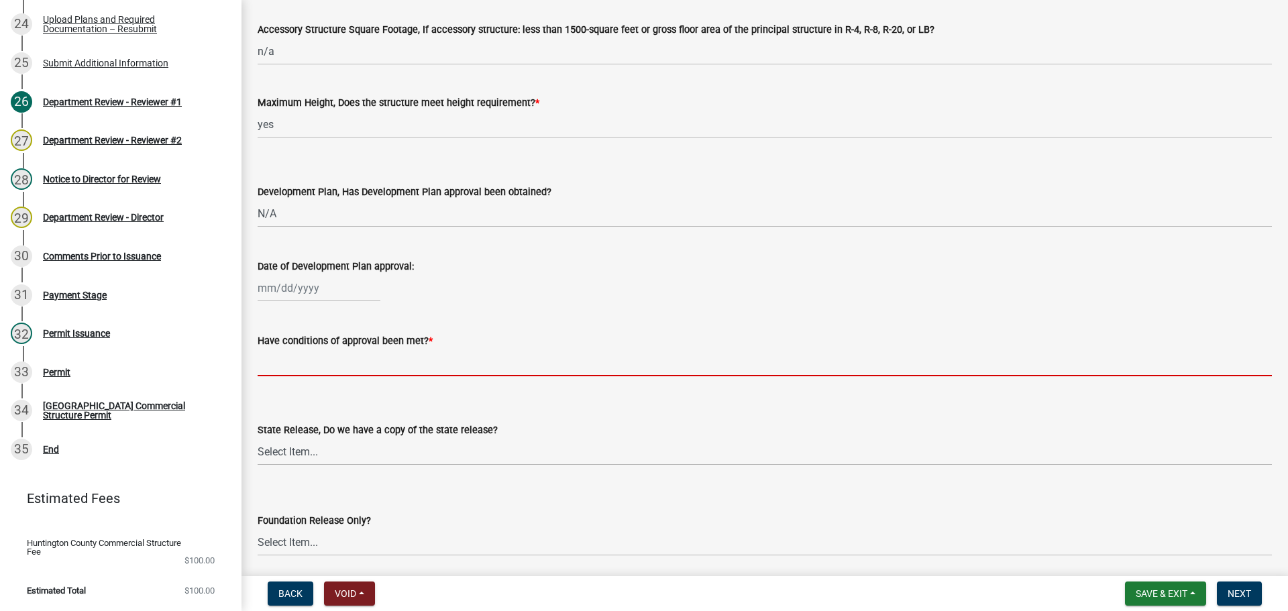
click at [294, 362] on input "Have conditions of approval been met? *" at bounding box center [765, 363] width 1015 height 28
type input "n/a"
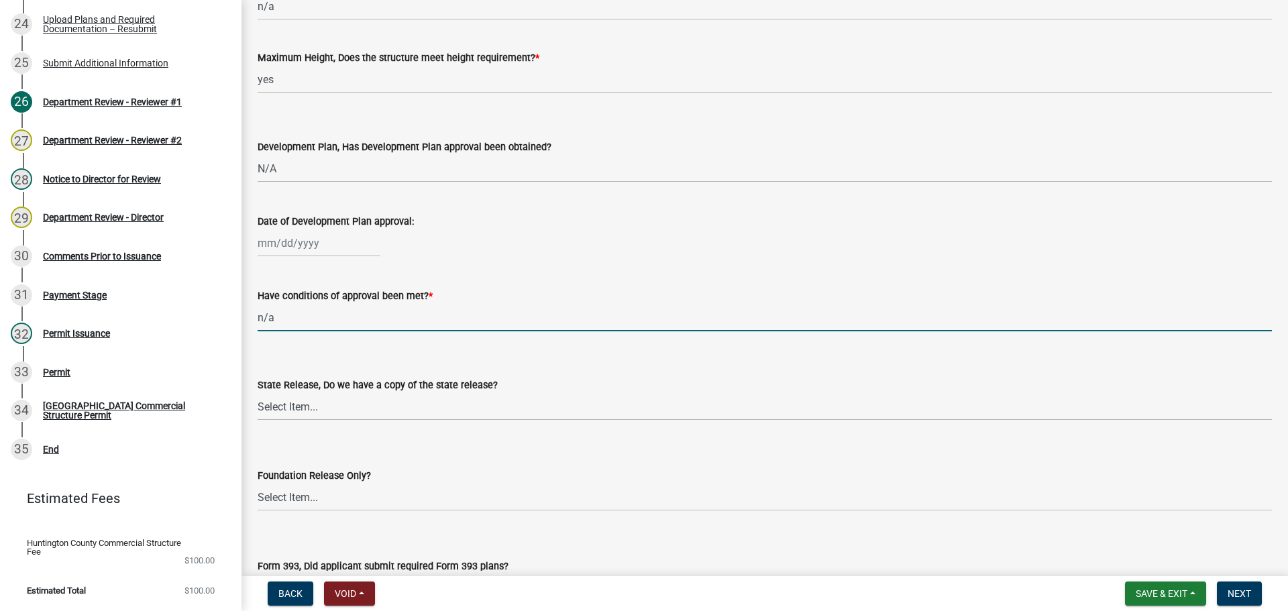
scroll to position [1007, 0]
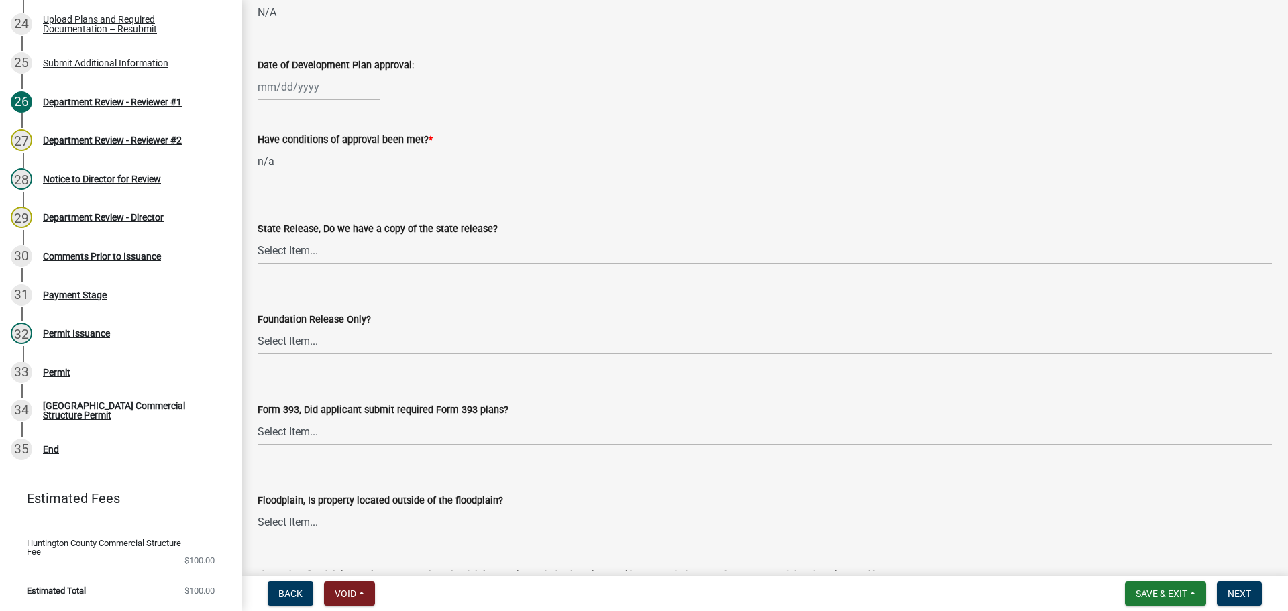
click at [290, 236] on div "State Release, Do we have a copy of the state release?" at bounding box center [765, 229] width 1015 height 16
click at [279, 246] on select "Select Item... Yes No N/A" at bounding box center [765, 251] width 1015 height 28
click at [258, 237] on select "Select Item... Yes No N/A" at bounding box center [765, 251] width 1015 height 28
select select "7faebe15-be6f-4716-9d2c-eab6c0721c99"
drag, startPoint x: 286, startPoint y: 334, endPoint x: 289, endPoint y: 349, distance: 15.0
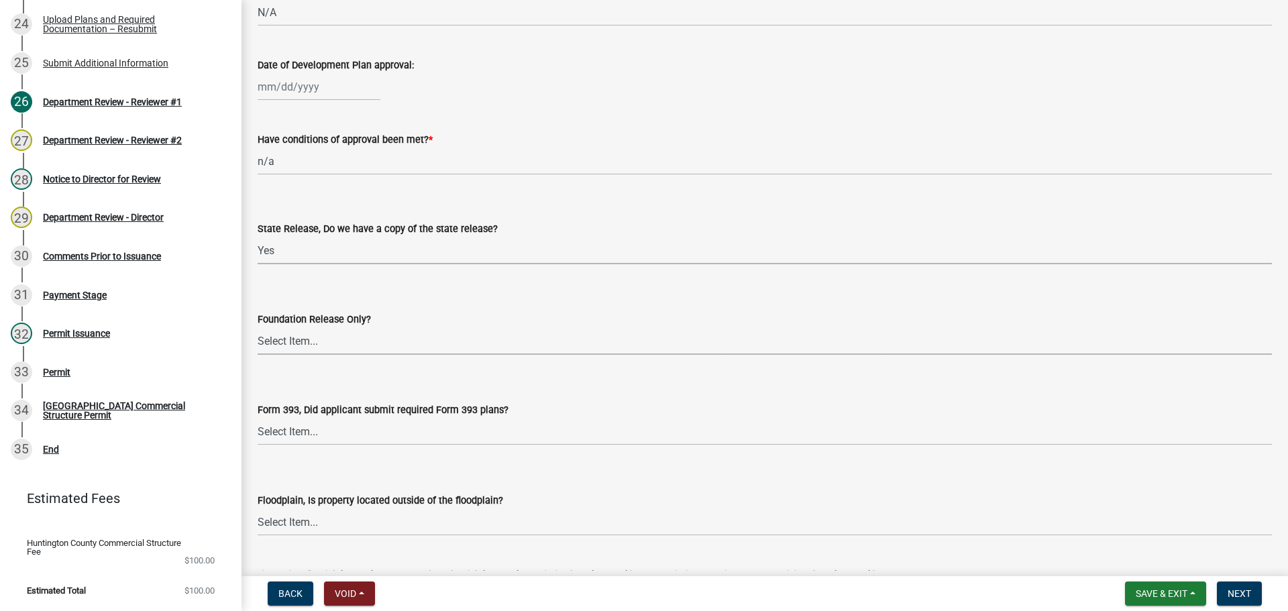
click at [286, 334] on select "Select Item... Yes No" at bounding box center [765, 341] width 1015 height 28
click at [258, 327] on select "Select Item... Yes No" at bounding box center [765, 341] width 1015 height 28
select select "3229961f-a0ff-4867-9895-366ec7f9db99"
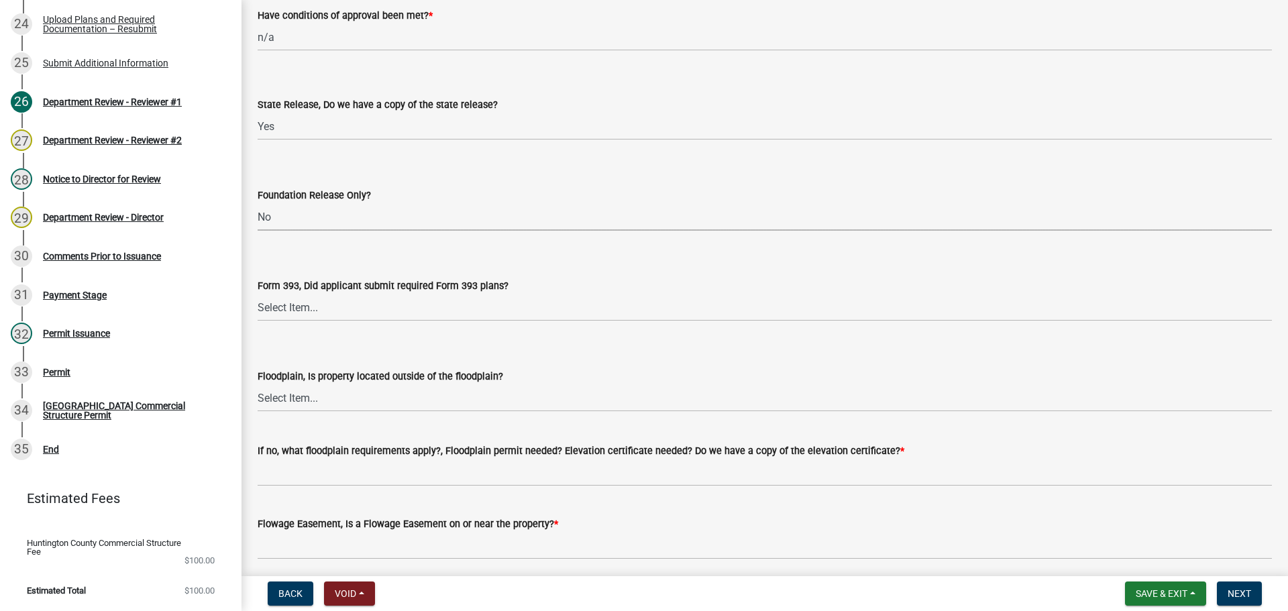
scroll to position [1275, 0]
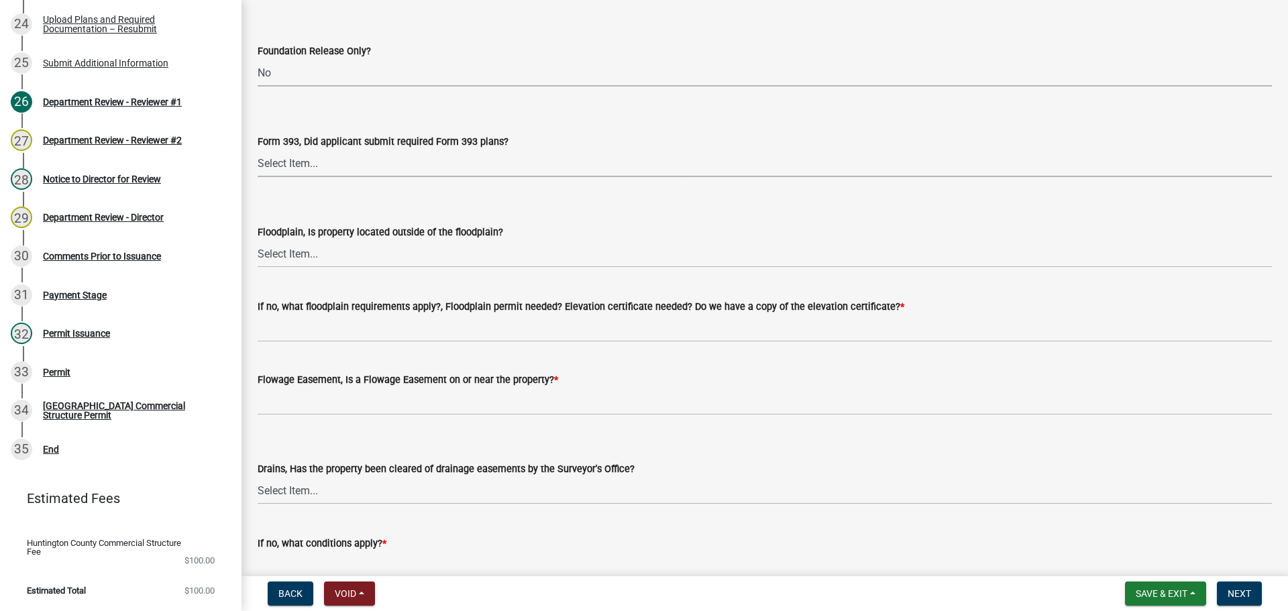
click at [287, 159] on select "Select Item... Yes No N/A" at bounding box center [765, 164] width 1015 height 28
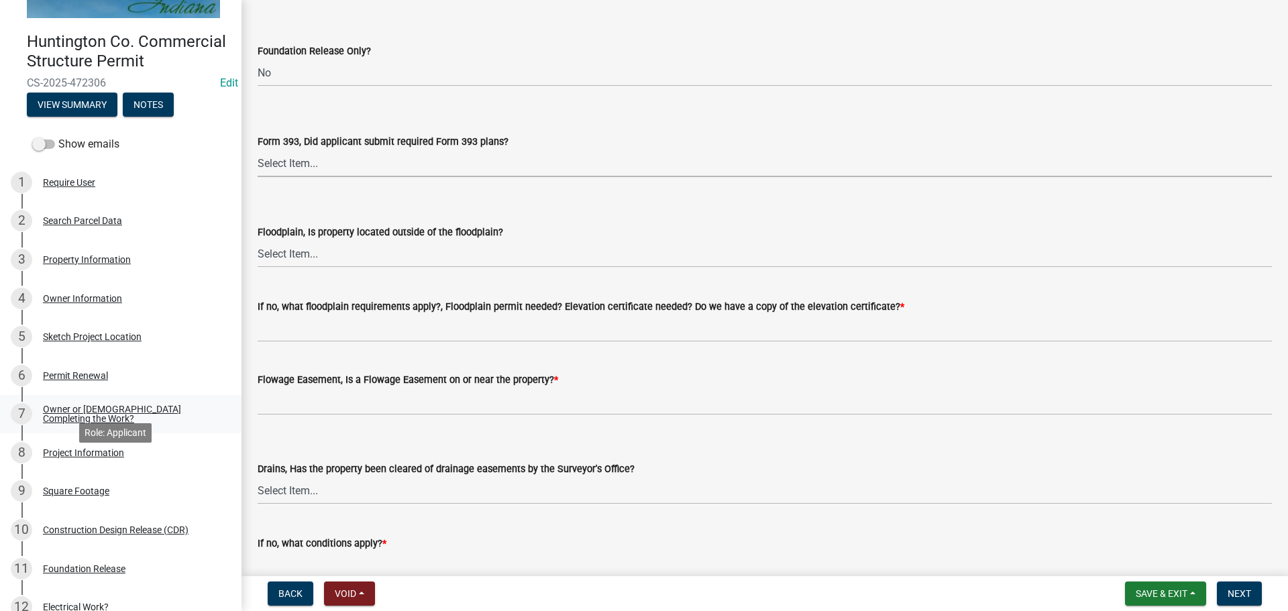
scroll to position [0, 0]
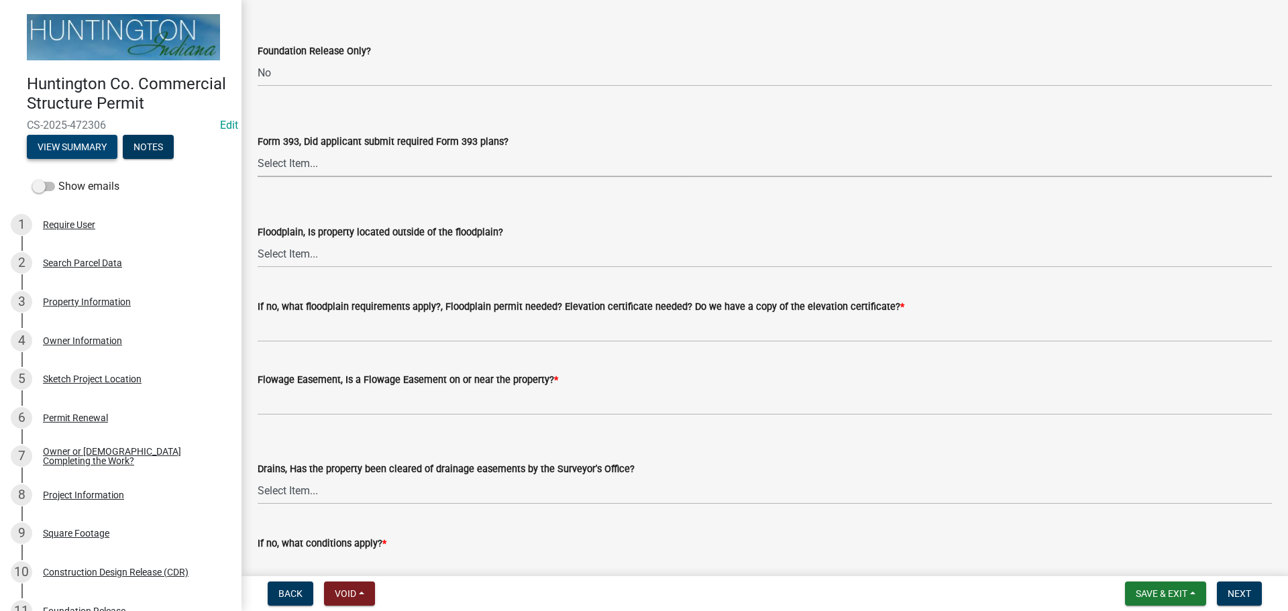
click at [69, 158] on button "View Summary" at bounding box center [72, 147] width 91 height 24
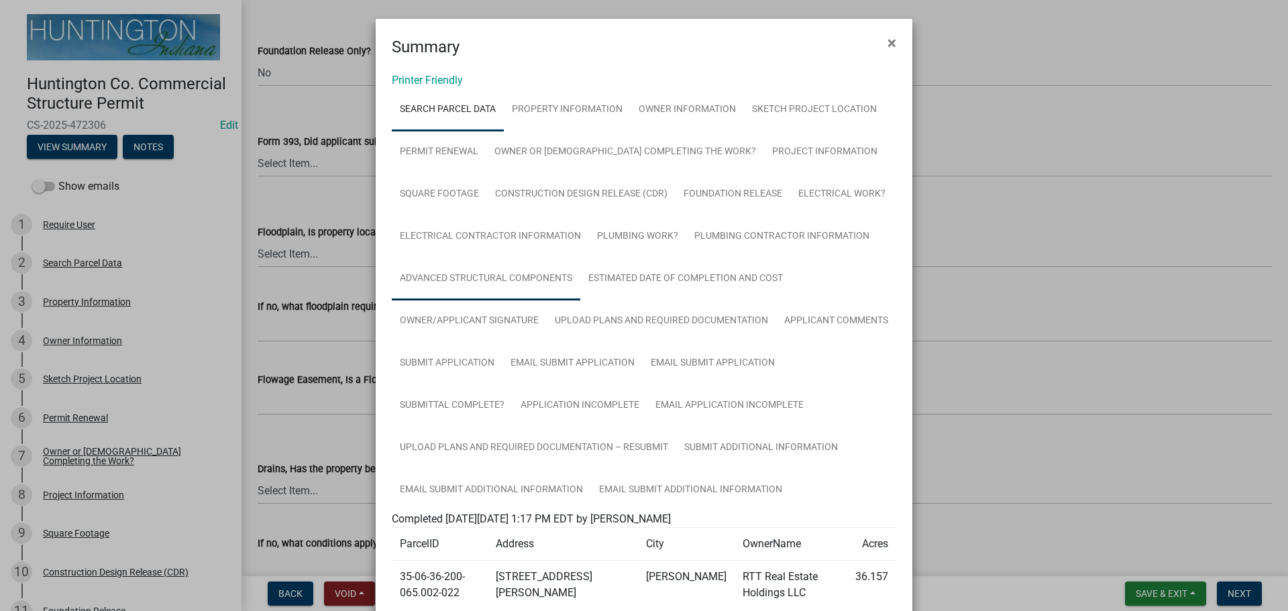
click at [501, 278] on link "Advanced Structural Components" at bounding box center [486, 279] width 189 height 43
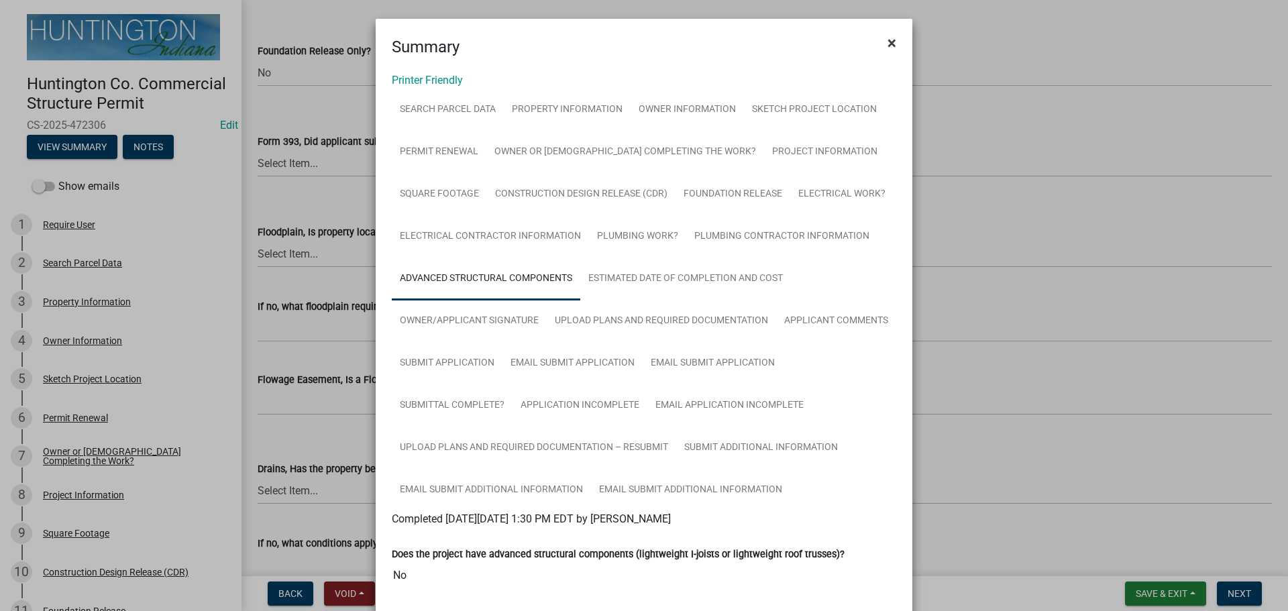
click at [890, 38] on span "×" at bounding box center [892, 43] width 9 height 19
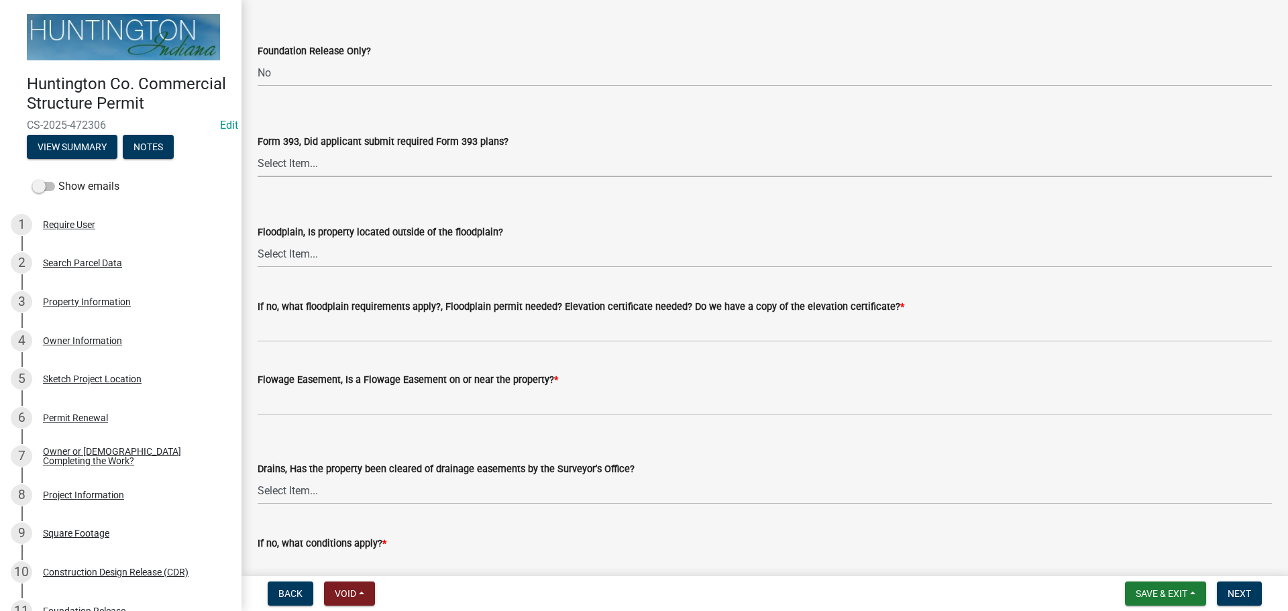
click at [291, 172] on select "Select Item... Yes No N/A" at bounding box center [765, 164] width 1015 height 28
click at [258, 150] on select "Select Item... Yes No N/A" at bounding box center [765, 164] width 1015 height 28
select select "a885abd9-fce2-493e-8b4b-06e128d2142a"
click at [291, 256] on select "Select Item... Yes No" at bounding box center [765, 254] width 1015 height 28
click at [258, 240] on select "Select Item... Yes No" at bounding box center [765, 254] width 1015 height 28
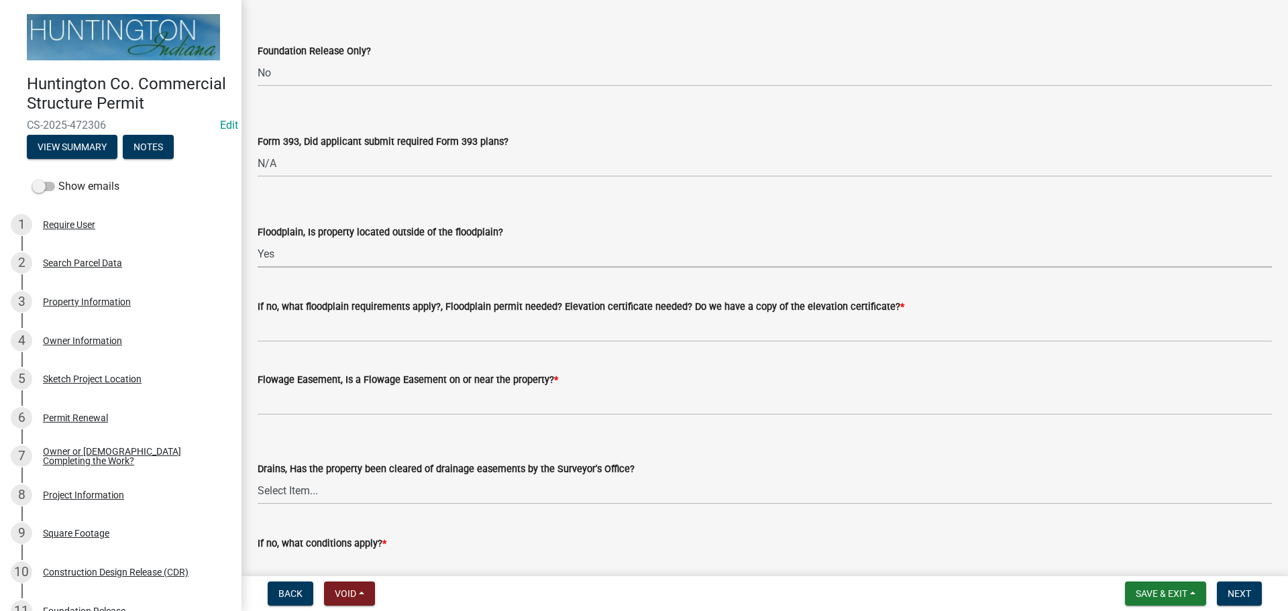
select select "a61c950b-30a0-43ff-b388-8cce9819a896"
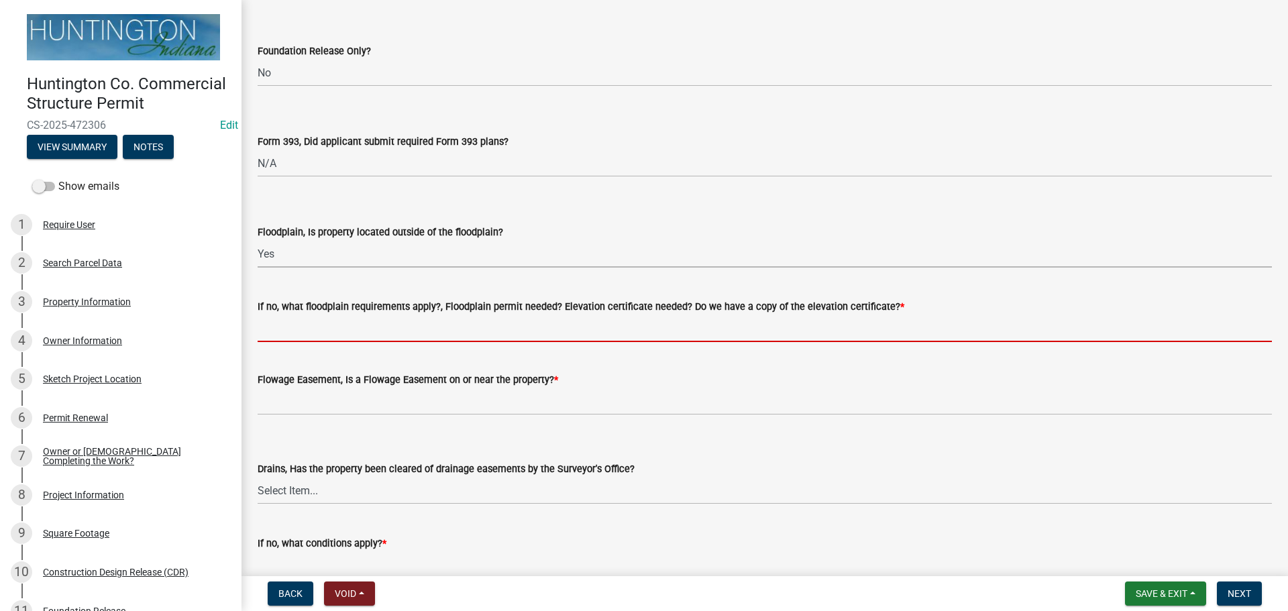
click at [286, 335] on input "If no, what floodplain requirements apply?, Floodplain permit needed? Elevation…" at bounding box center [765, 329] width 1015 height 28
type input "n/a"
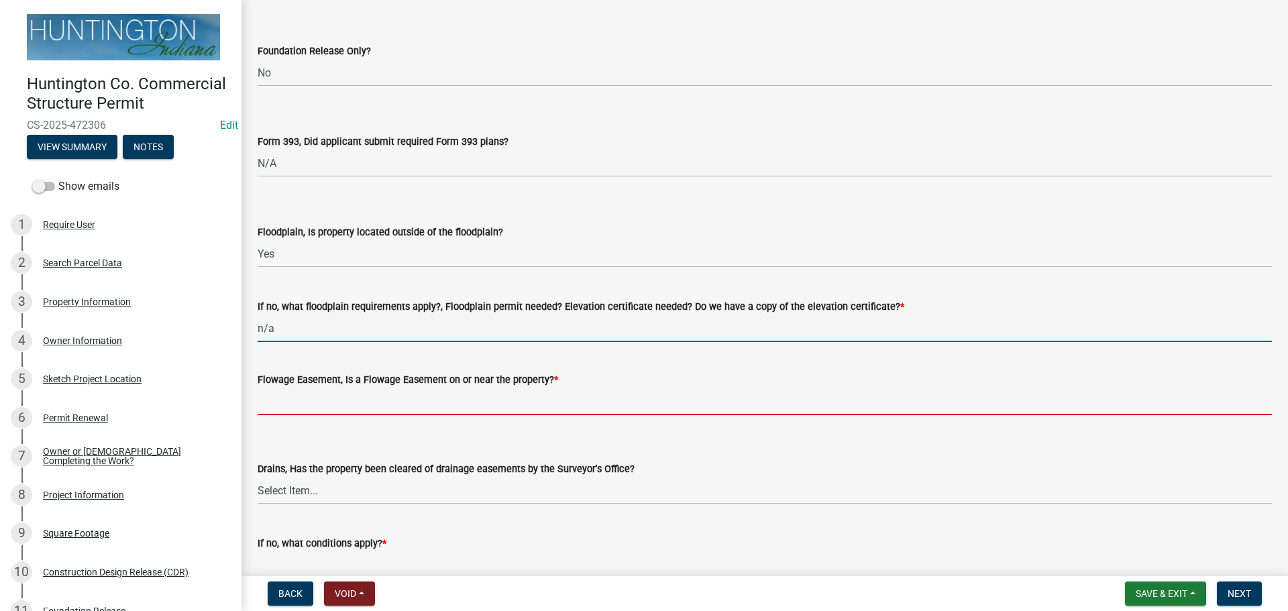
click at [291, 393] on input "Flowage Easement, Is a Flowage Easement on or near the property? *" at bounding box center [765, 402] width 1015 height 28
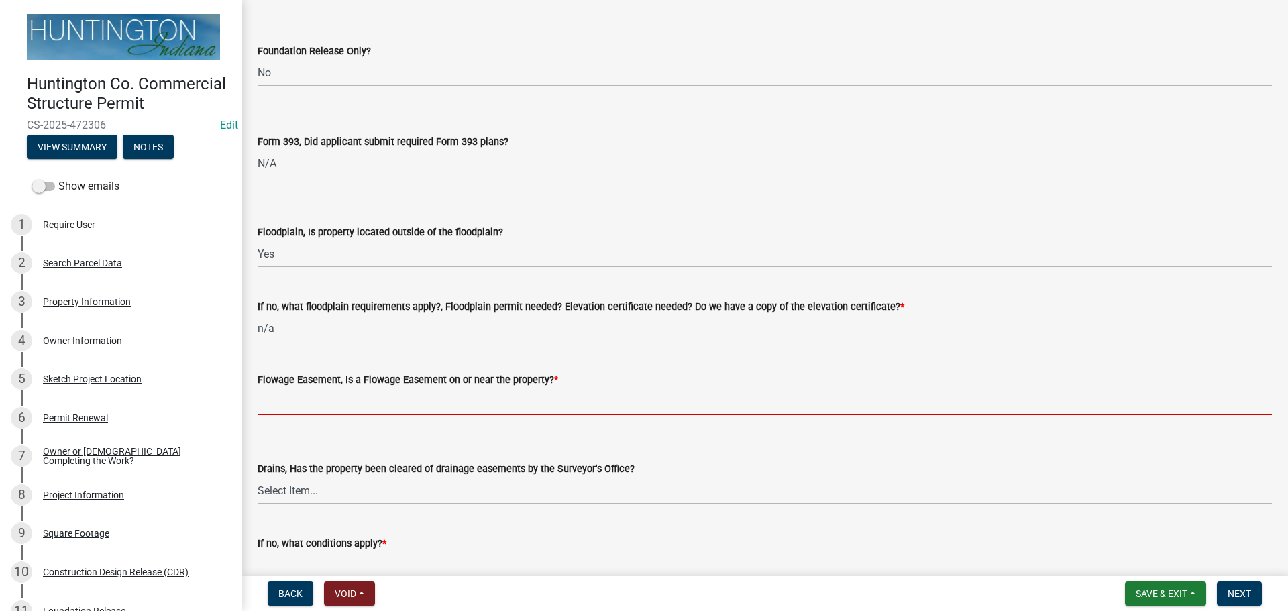
type input "no"
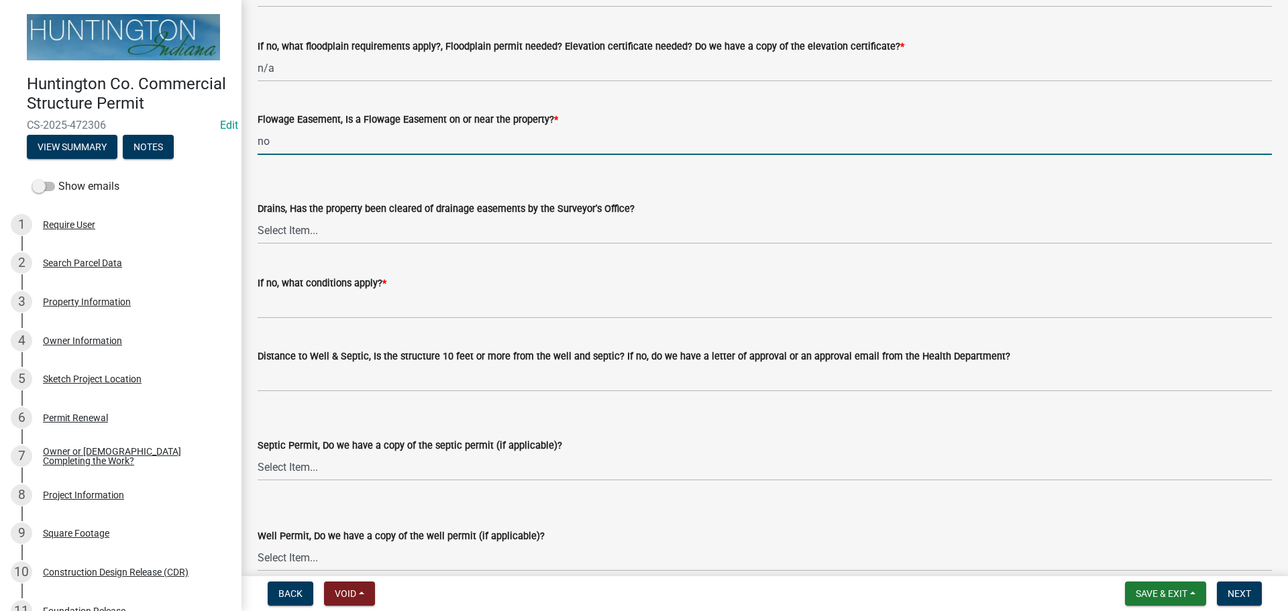
scroll to position [1543, 0]
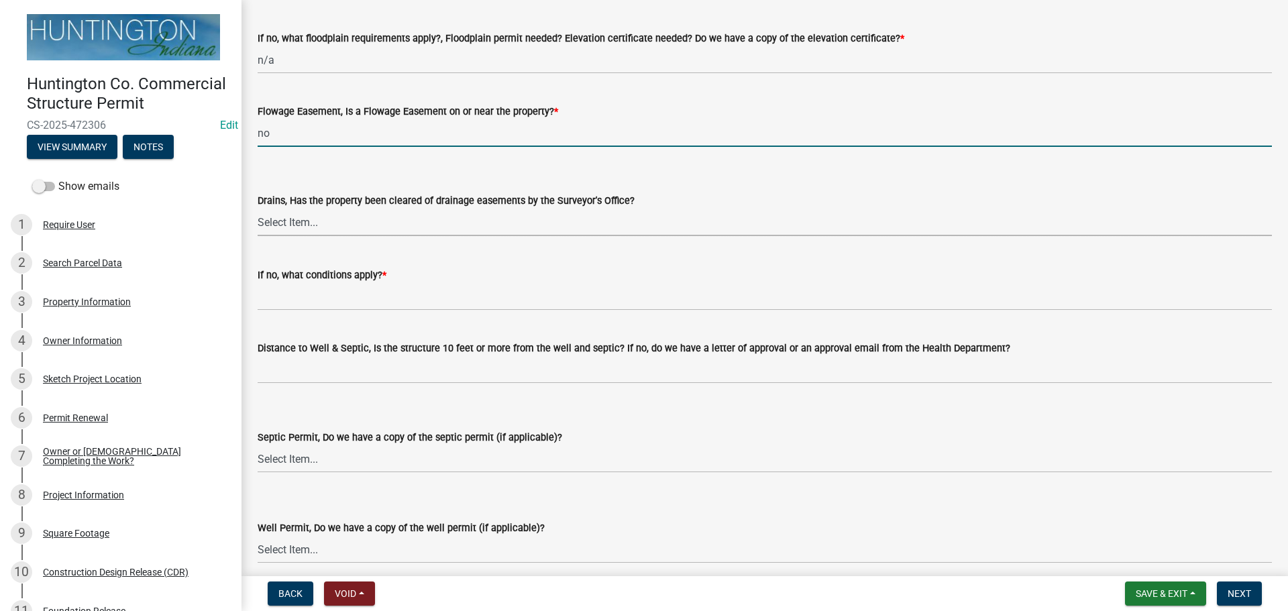
click at [278, 221] on select "Select Item... Yes No" at bounding box center [765, 223] width 1015 height 28
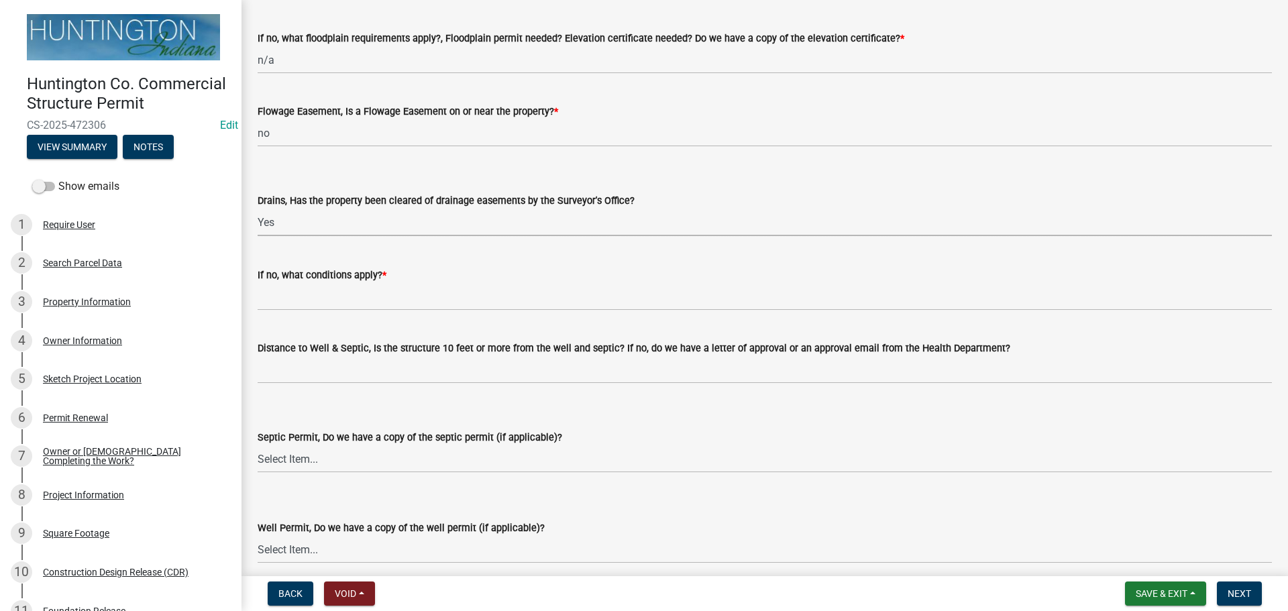
click at [258, 209] on select "Select Item... Yes No" at bounding box center [765, 223] width 1015 height 28
select select "114f0817-bec2-4cfd-8aab-f772d2533a26"
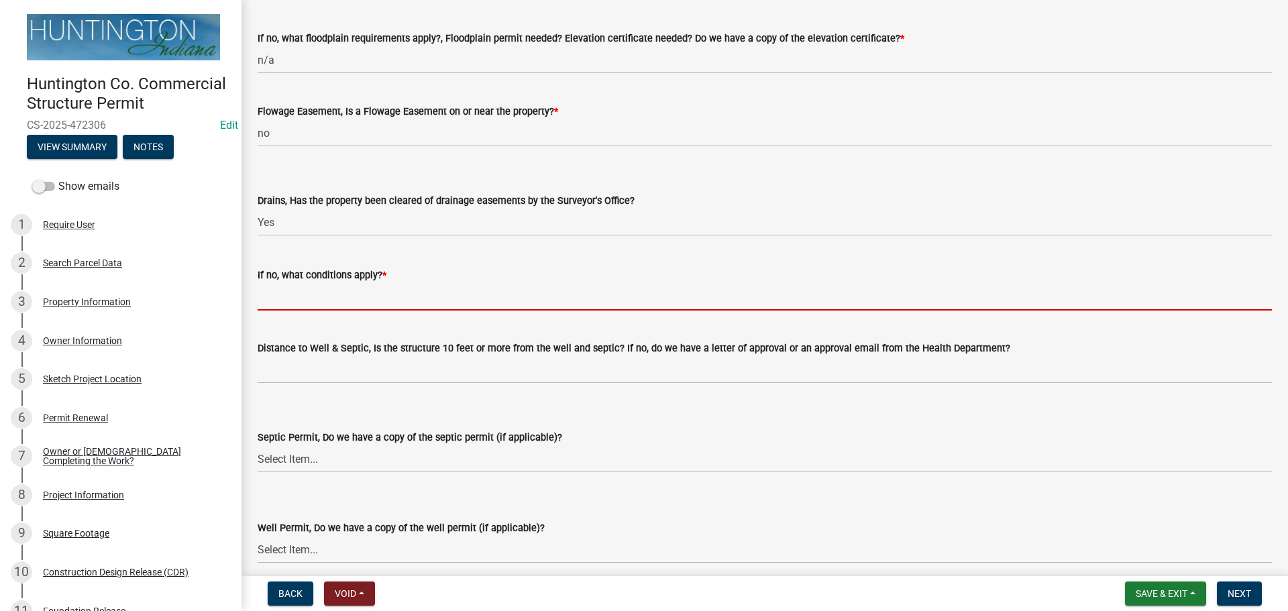
click at [292, 304] on input "If no, what conditions apply? *" at bounding box center [765, 297] width 1015 height 28
type input "n/a"
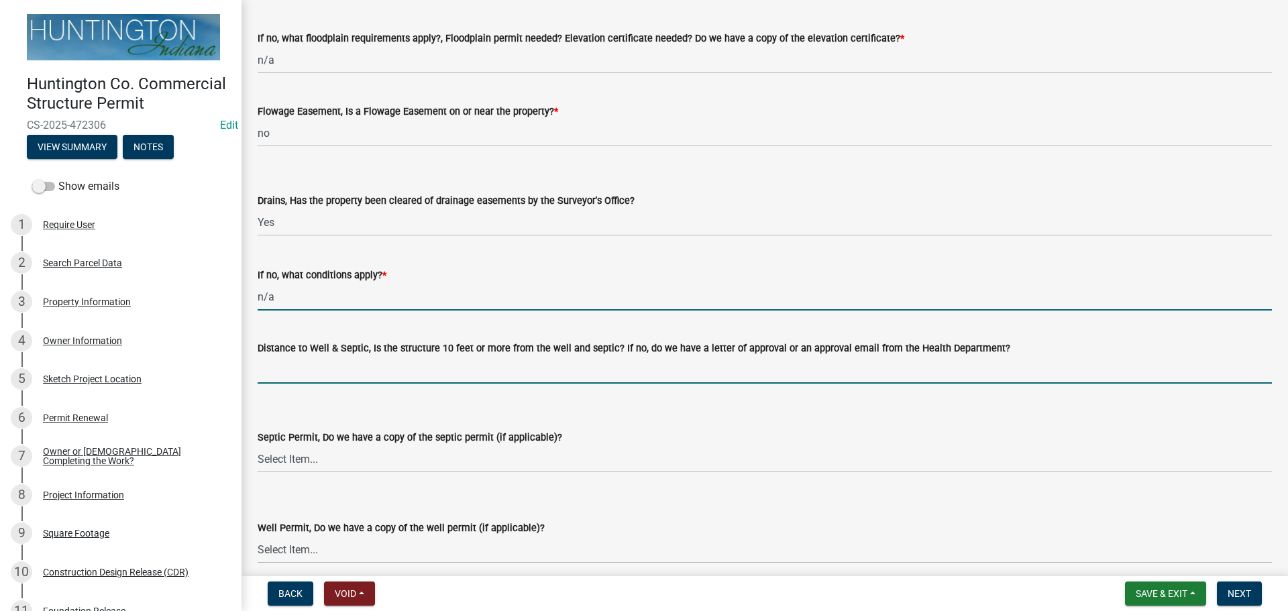
click at [304, 370] on input "Distance to Well & Septic, Is the structure 10 feet or more from the well and s…" at bounding box center [765, 370] width 1015 height 28
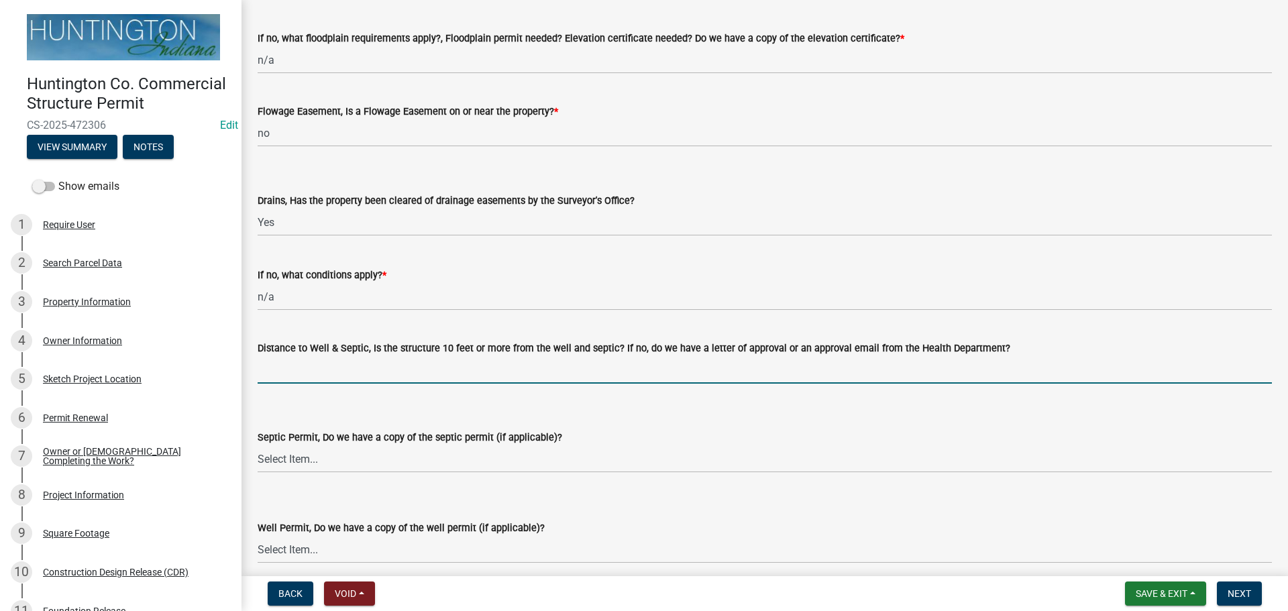
type input "n/a"
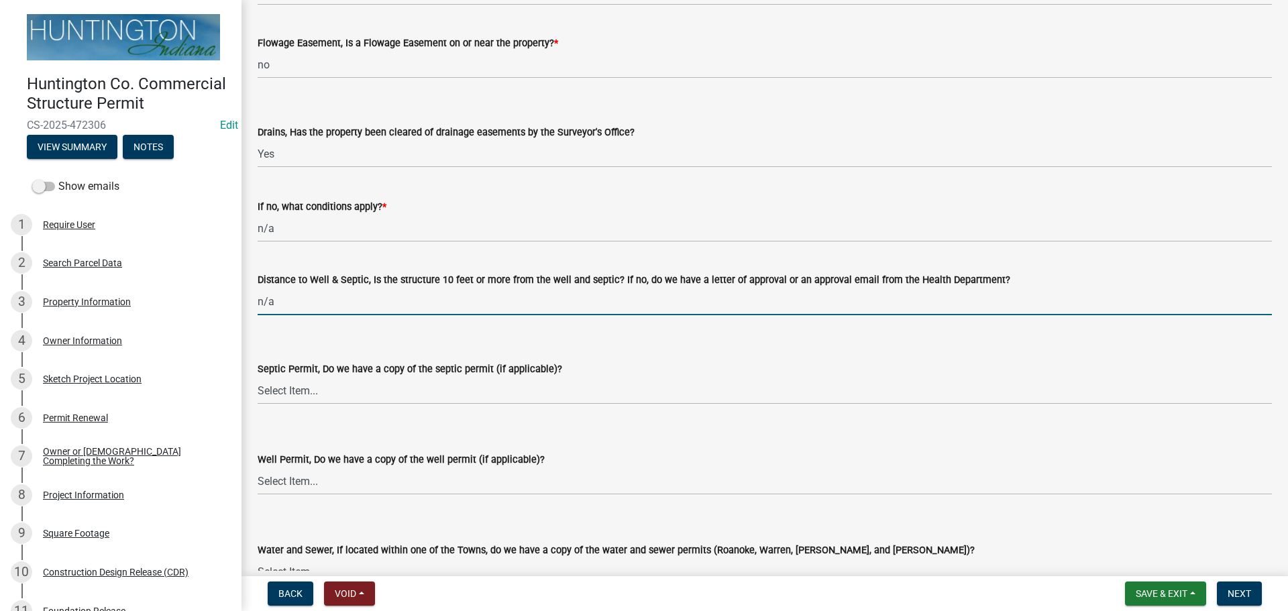
scroll to position [1678, 0]
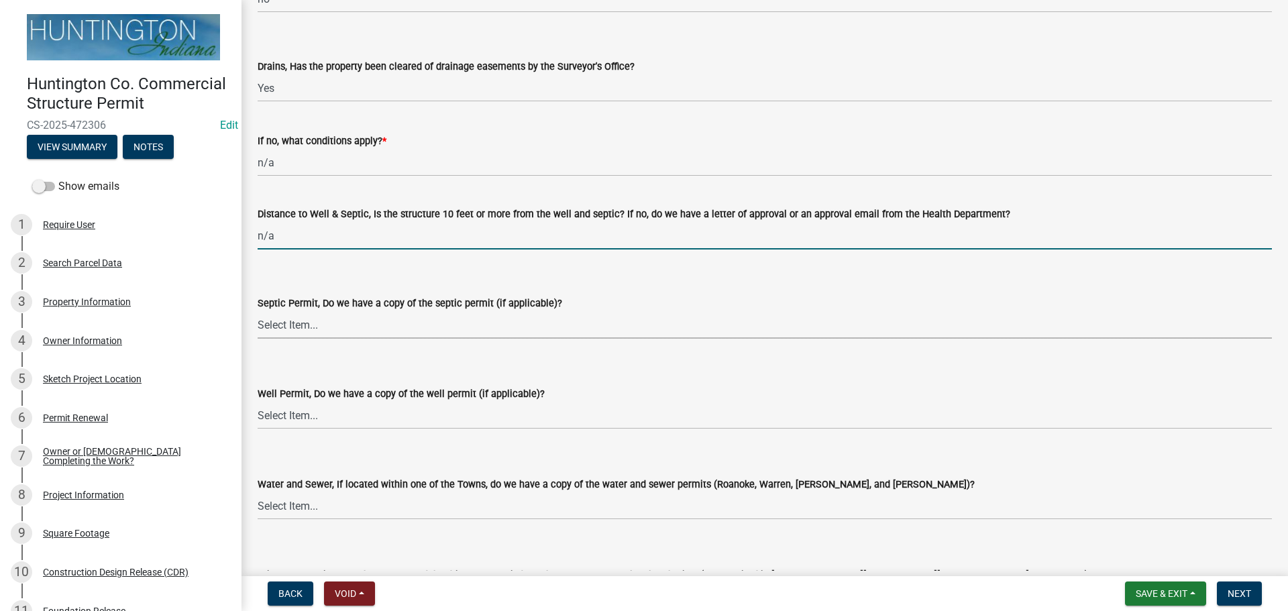
click at [297, 330] on select "Select Item... Yes No N/A" at bounding box center [765, 325] width 1015 height 28
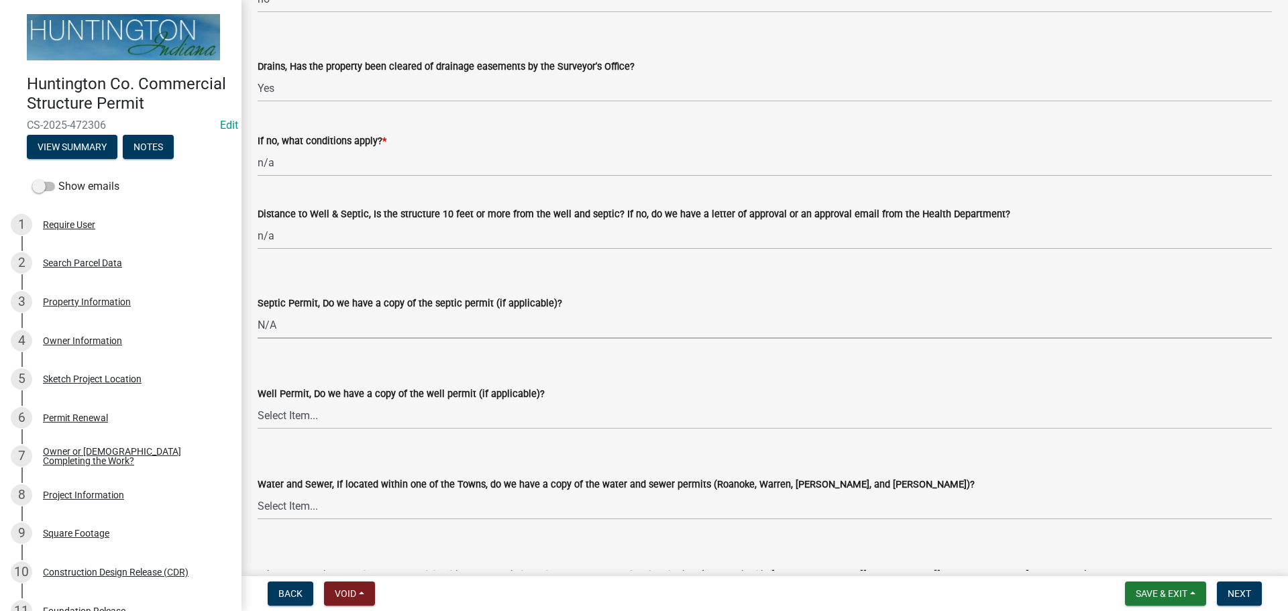
click at [258, 311] on select "Select Item... Yes No N/A" at bounding box center [765, 325] width 1015 height 28
select select "73538957-57eb-4d2b-94c1-1e9a1faa6190"
click at [296, 418] on select "Select Item... Yes No N/A" at bounding box center [765, 416] width 1015 height 28
click at [258, 402] on select "Select Item... Yes No N/A" at bounding box center [765, 416] width 1015 height 28
select select "33c5f483-1c55-46c0-8f07-6d734c2deca8"
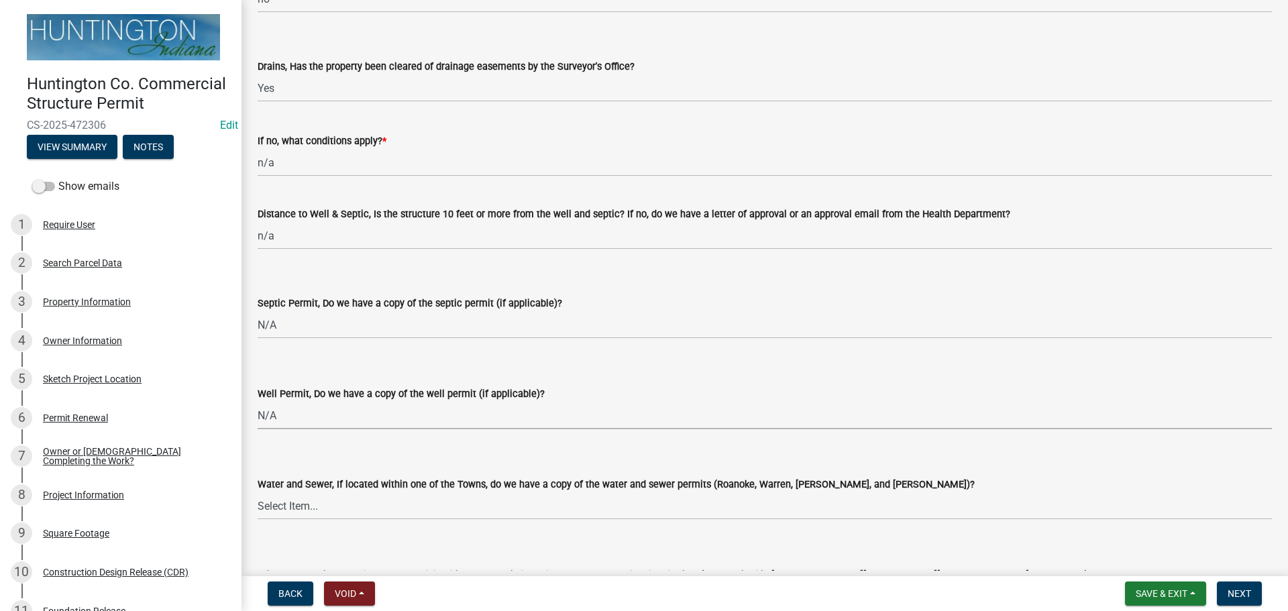
scroll to position [1946, 0]
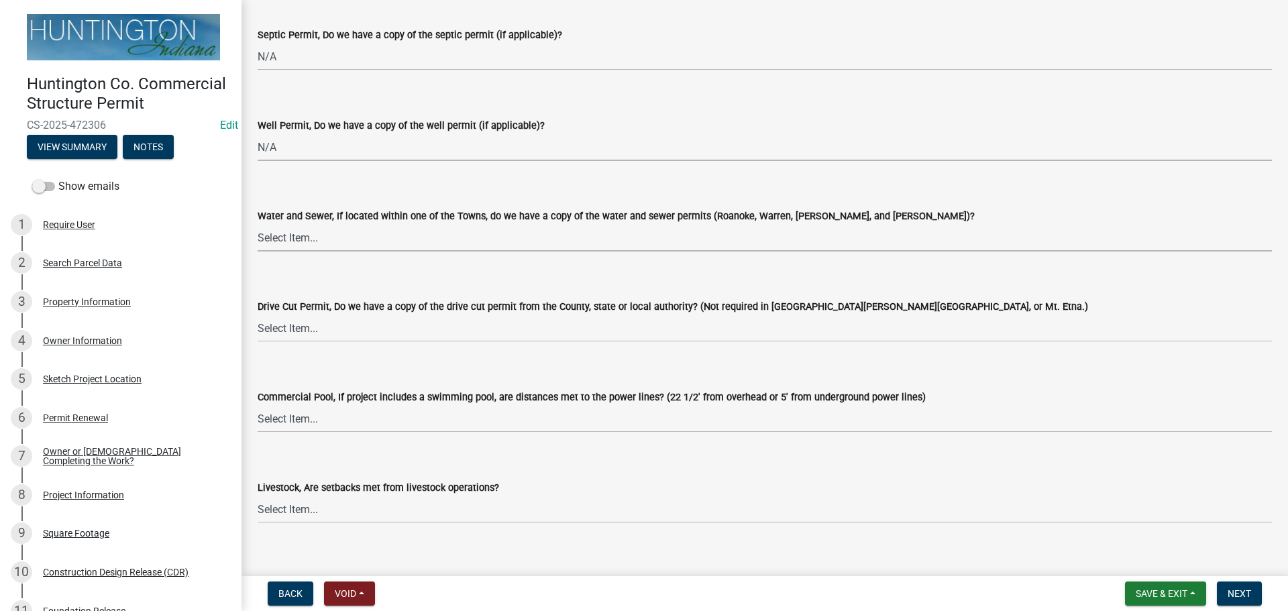
click at [278, 244] on select "Select Item... Yes No N/A" at bounding box center [765, 238] width 1015 height 28
click at [258, 224] on select "Select Item... Yes No N/A" at bounding box center [765, 238] width 1015 height 28
select select "77321651-a734-479a-8a2d-38767e390a46"
drag, startPoint x: 282, startPoint y: 325, endPoint x: 283, endPoint y: 339, distance: 14.1
click at [282, 325] on select "Select Item... Yes No N/A" at bounding box center [765, 329] width 1015 height 28
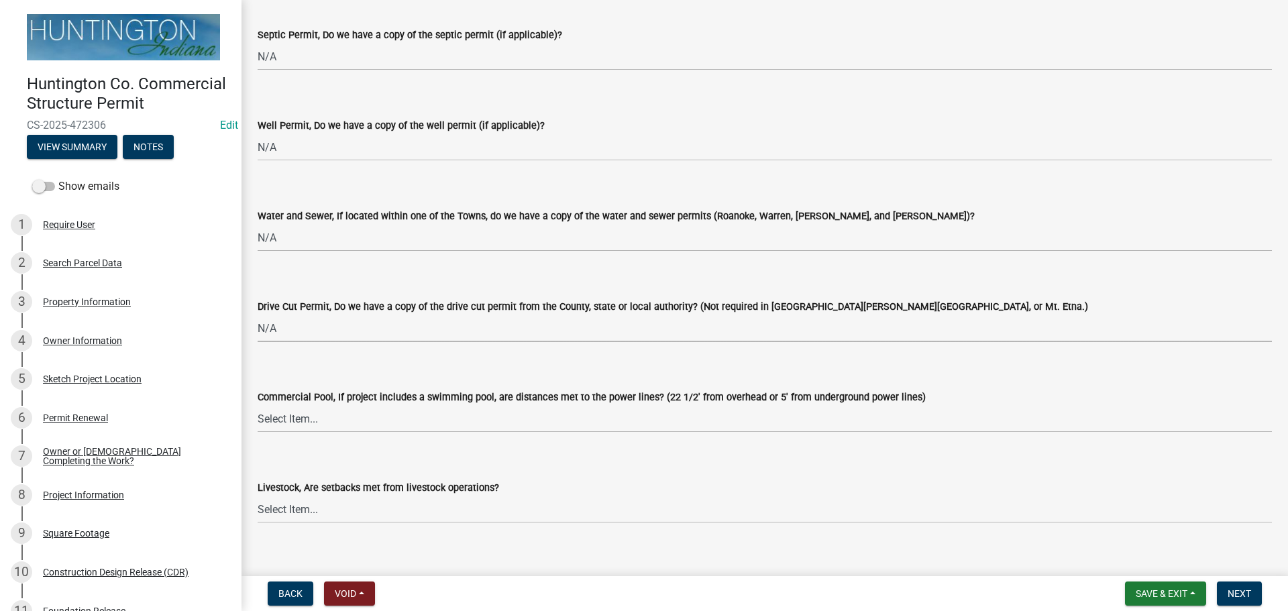
click at [258, 315] on select "Select Item... Yes No N/A" at bounding box center [765, 329] width 1015 height 28
select select "b2116fbe-7ebd-4beb-b4c2-3c8bb727d7ec"
drag, startPoint x: 289, startPoint y: 413, endPoint x: 286, endPoint y: 426, distance: 13.8
click at [289, 413] on select "Select Item... Yes No N/A" at bounding box center [765, 419] width 1015 height 28
click at [258, 405] on select "Select Item... Yes No N/A" at bounding box center [765, 419] width 1015 height 28
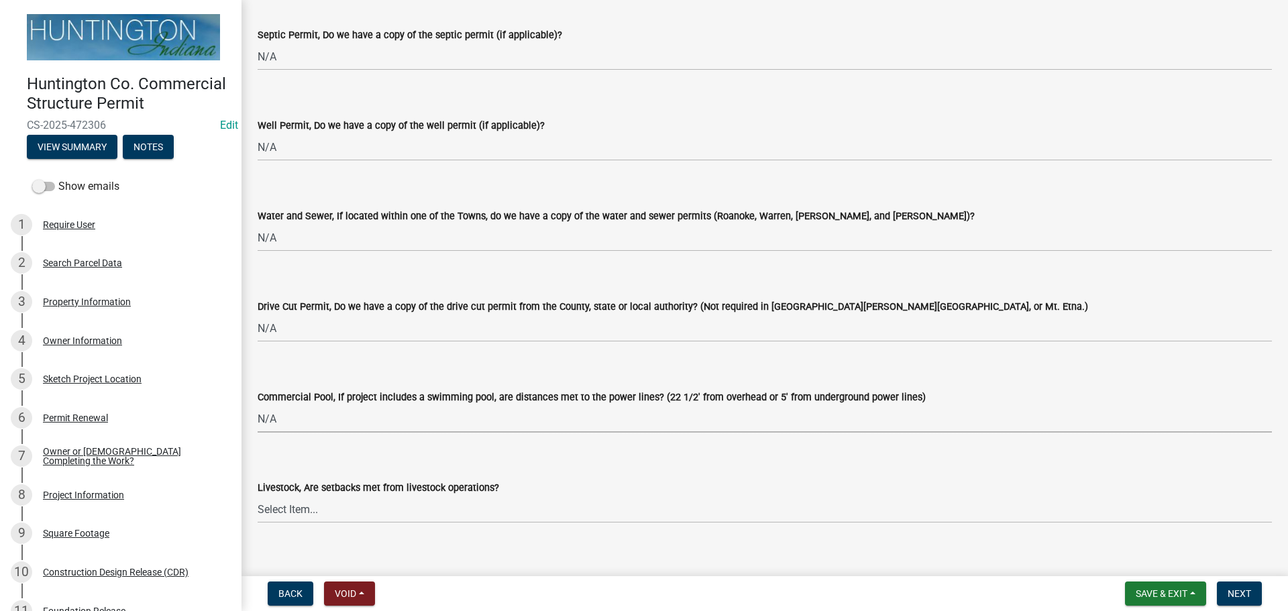
select select "0b571241-e696-4383-8a1f-71129e8dfe9a"
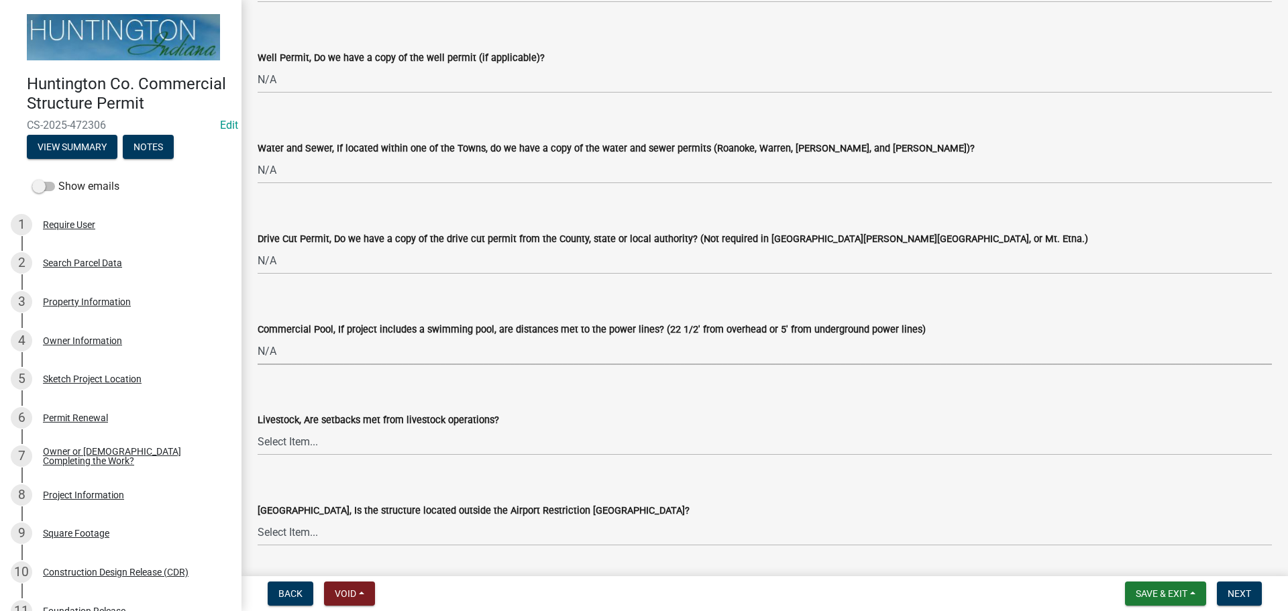
scroll to position [2215, 0]
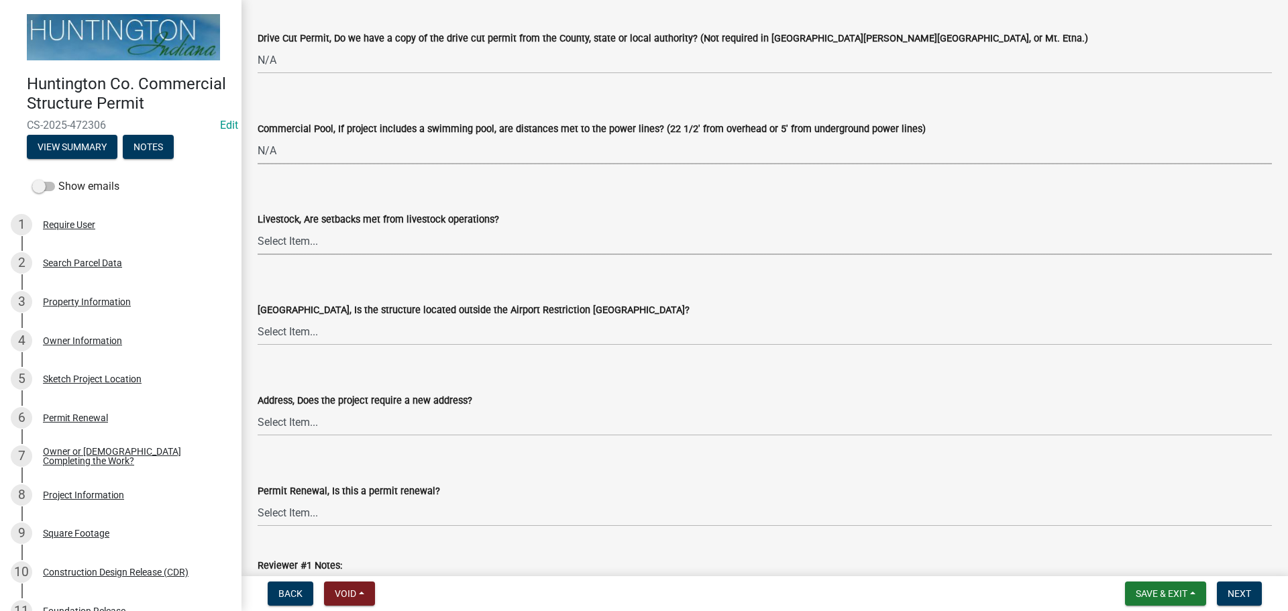
click at [278, 230] on select "Select Item... Yes No" at bounding box center [765, 241] width 1015 height 28
click at [258, 227] on select "Select Item... Yes No" at bounding box center [765, 241] width 1015 height 28
select select "8b72b33e-683b-49b8-b82e-6ee90841d7eb"
click at [280, 340] on select "Select Item... Yes No" at bounding box center [765, 332] width 1015 height 28
click at [258, 318] on select "Select Item... Yes No" at bounding box center [765, 332] width 1015 height 28
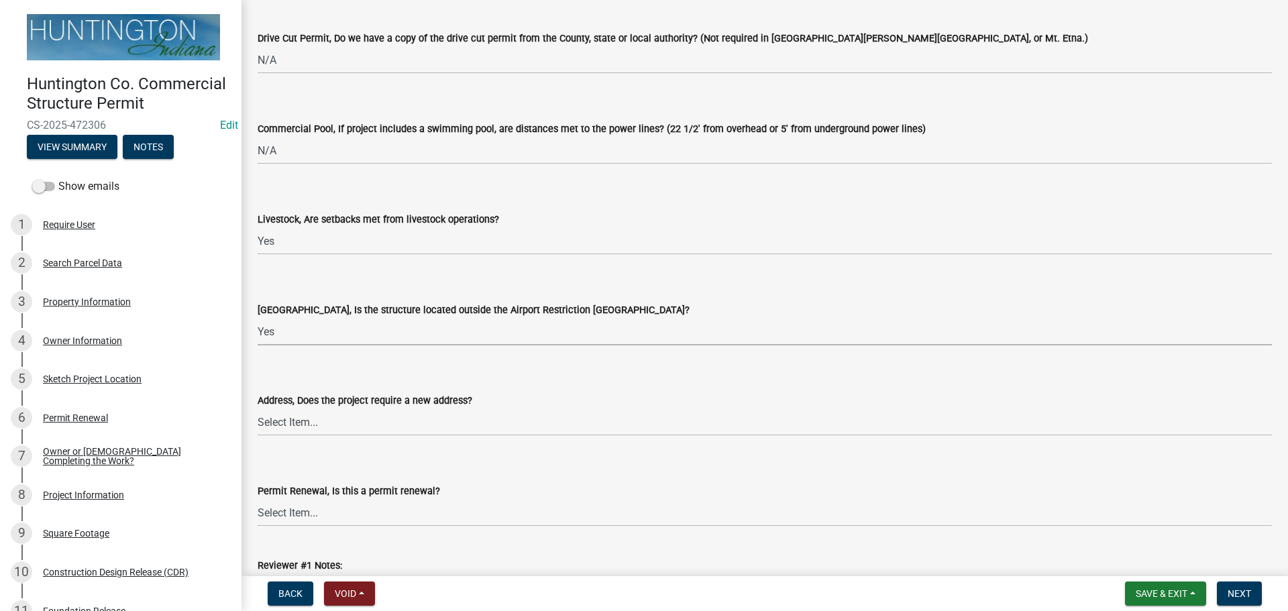
select select "59fcd680-5e62-4670-b230-16310f29ad22"
click at [288, 432] on select "Select Item... Yes No" at bounding box center [765, 423] width 1015 height 28
click at [258, 409] on select "Select Item... Yes No" at bounding box center [765, 423] width 1015 height 28
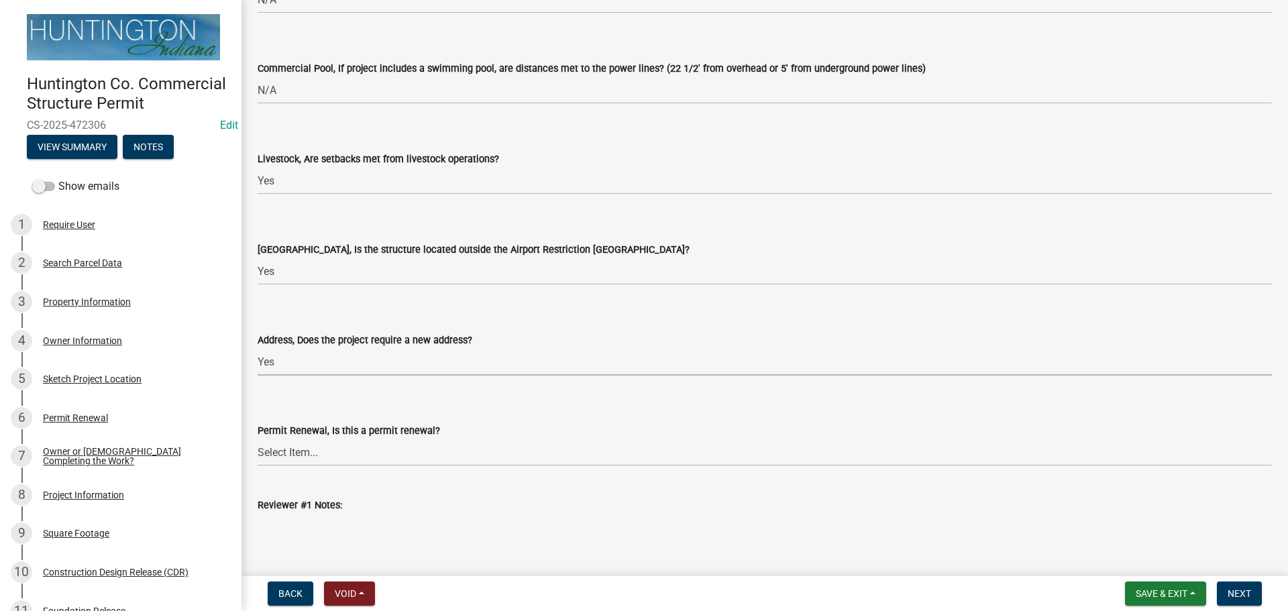
scroll to position [2343, 0]
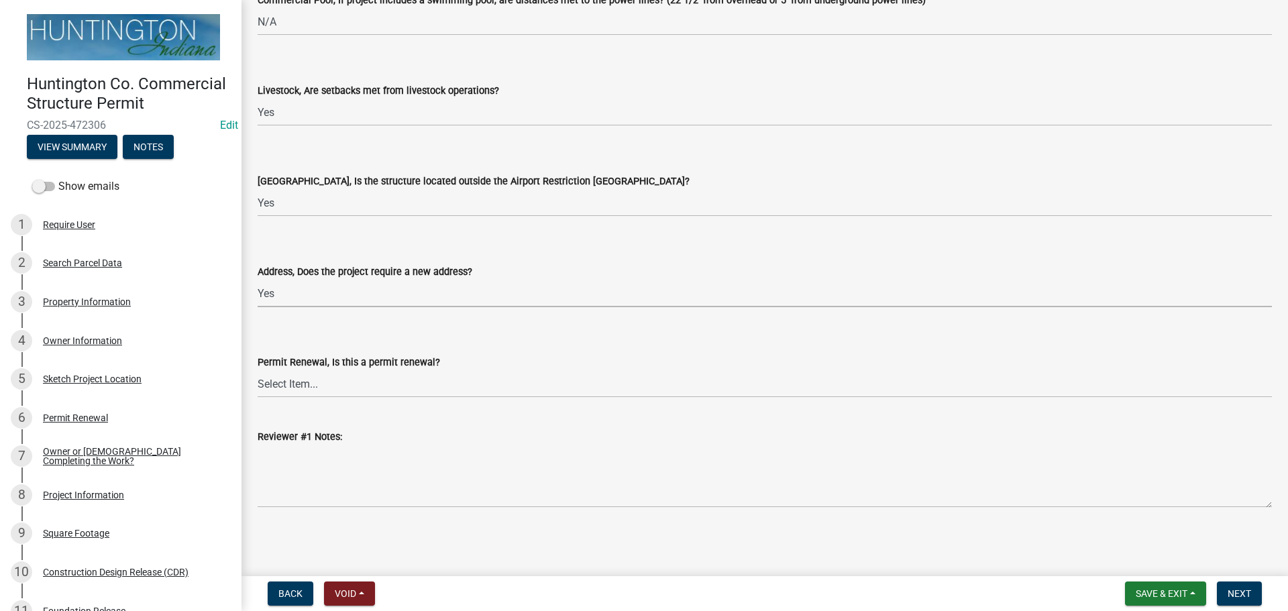
click at [287, 299] on select "Select Item... Yes No" at bounding box center [765, 294] width 1015 height 28
click at [258, 280] on select "Select Item... Yes No" at bounding box center [765, 294] width 1015 height 28
select select "c7451d41-eddb-4813-b499-428508974339"
click at [1253, 584] on button "Next" at bounding box center [1239, 594] width 45 height 24
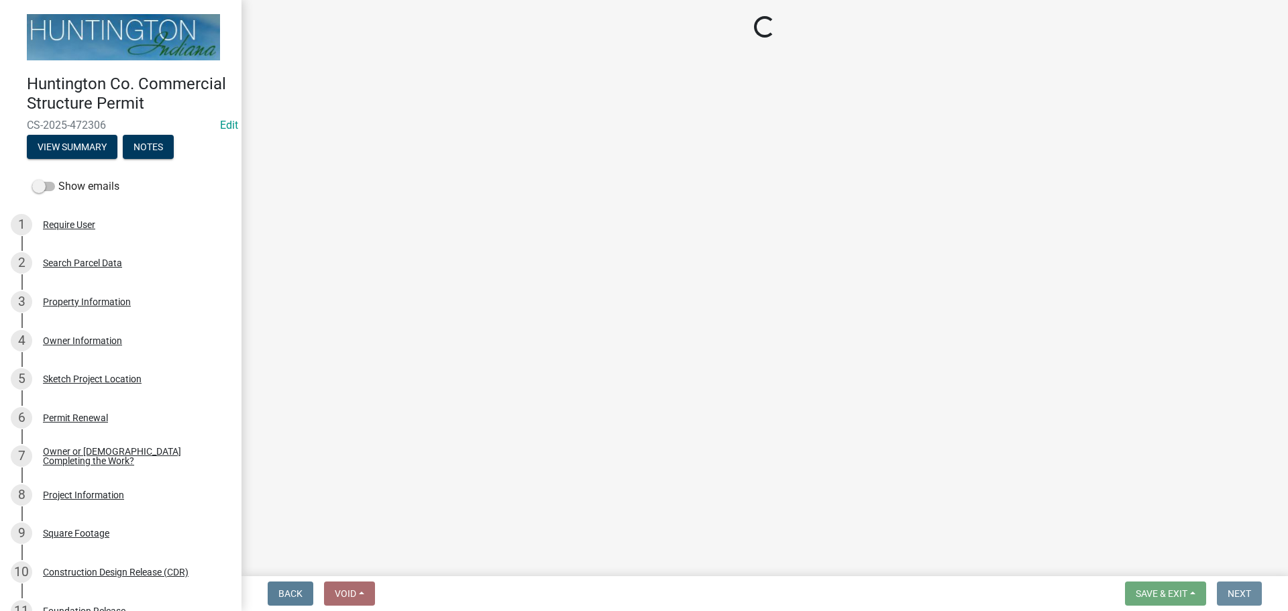
scroll to position [0, 0]
